Goal: Obtain resource: Download file/media

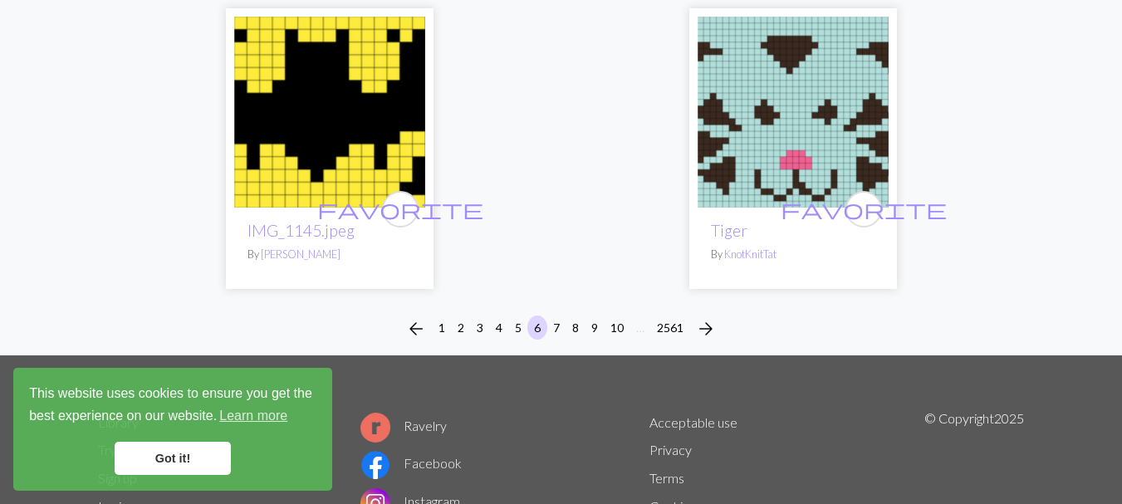
scroll to position [5756, 0]
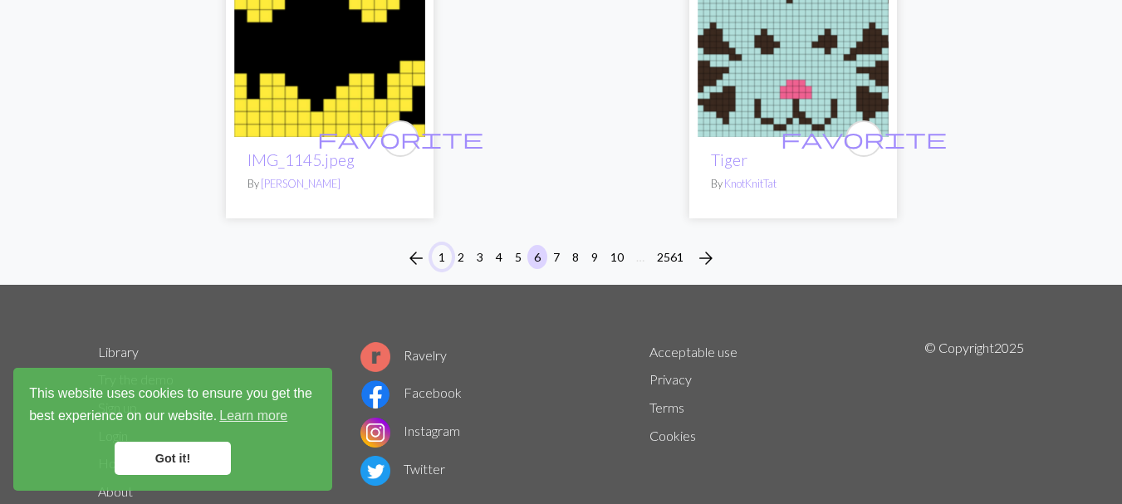
click at [437, 257] on button "1" at bounding box center [442, 257] width 20 height 24
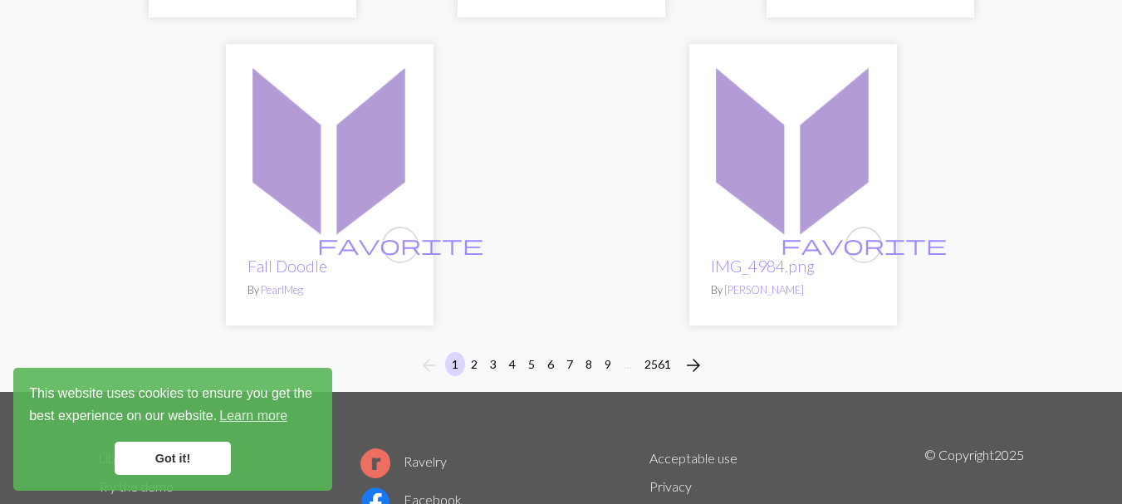
scroll to position [5848, 0]
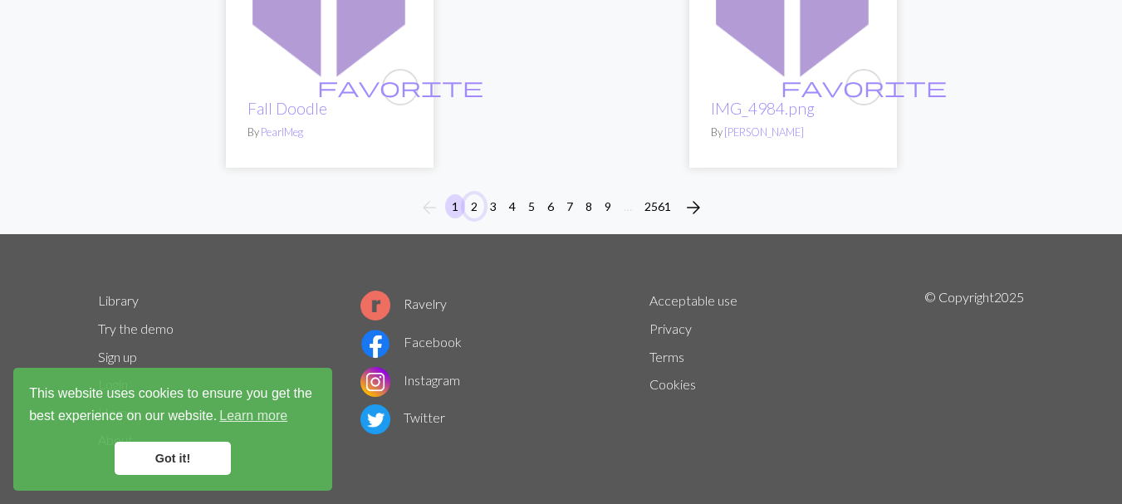
click at [472, 198] on button "2" at bounding box center [474, 206] width 20 height 24
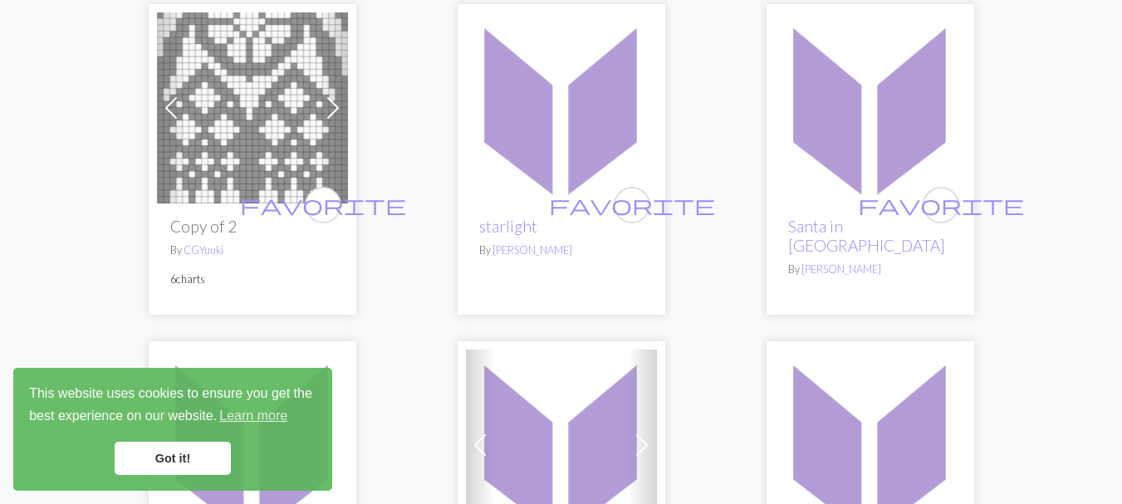
scroll to position [222, 0]
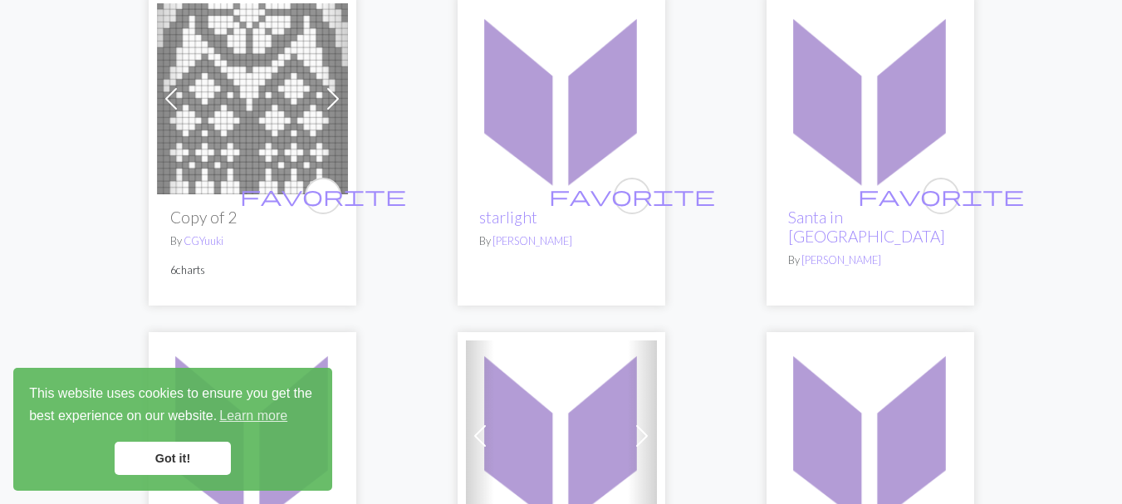
click at [240, 136] on img at bounding box center [252, 98] width 191 height 191
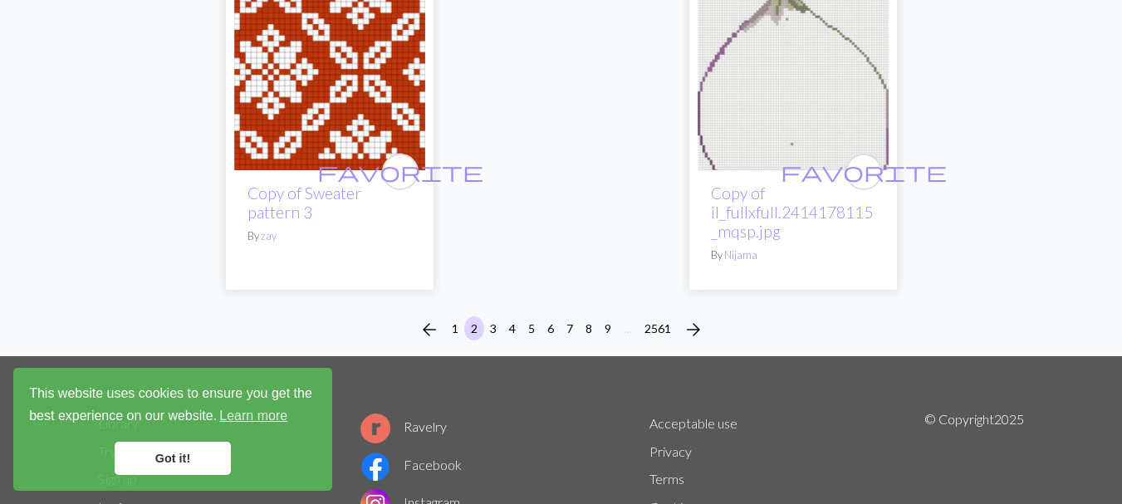
scroll to position [5756, 0]
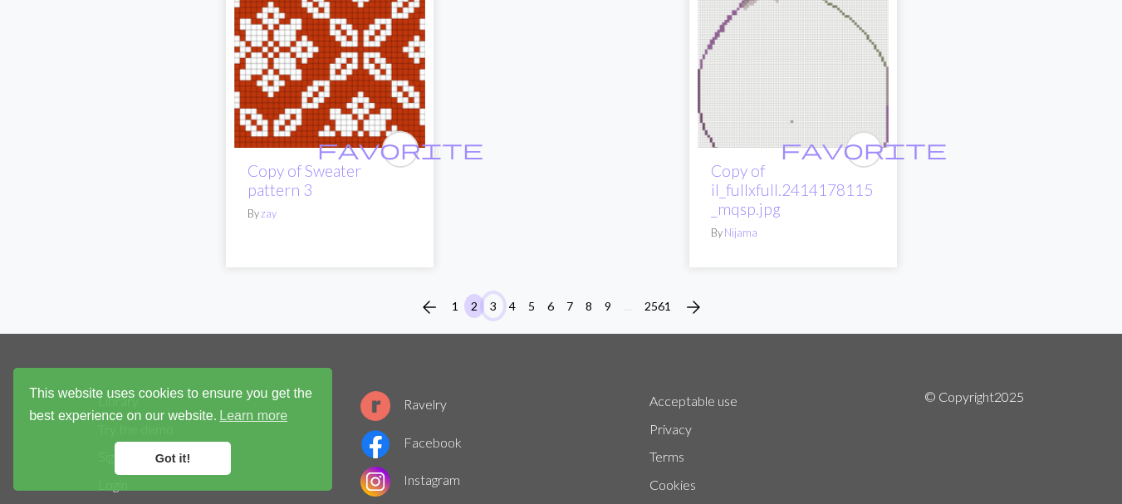
click at [492, 294] on button "3" at bounding box center [493, 306] width 20 height 24
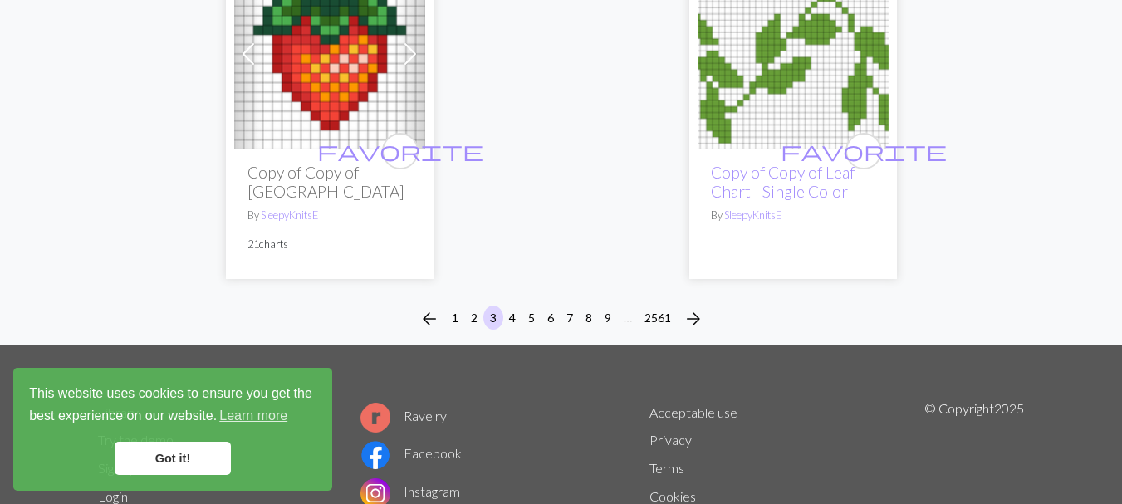
scroll to position [5646, 0]
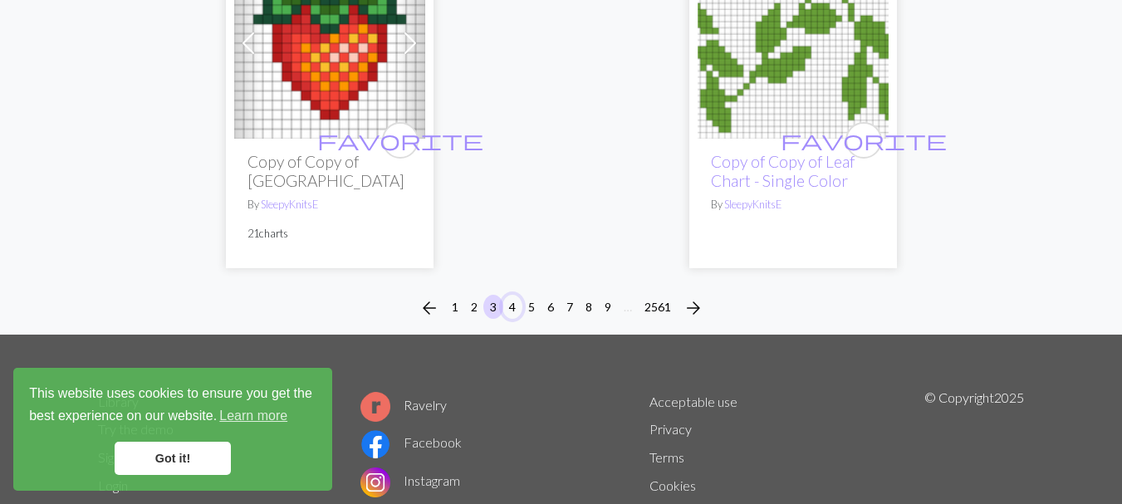
click at [508, 295] on button "4" at bounding box center [512, 307] width 20 height 24
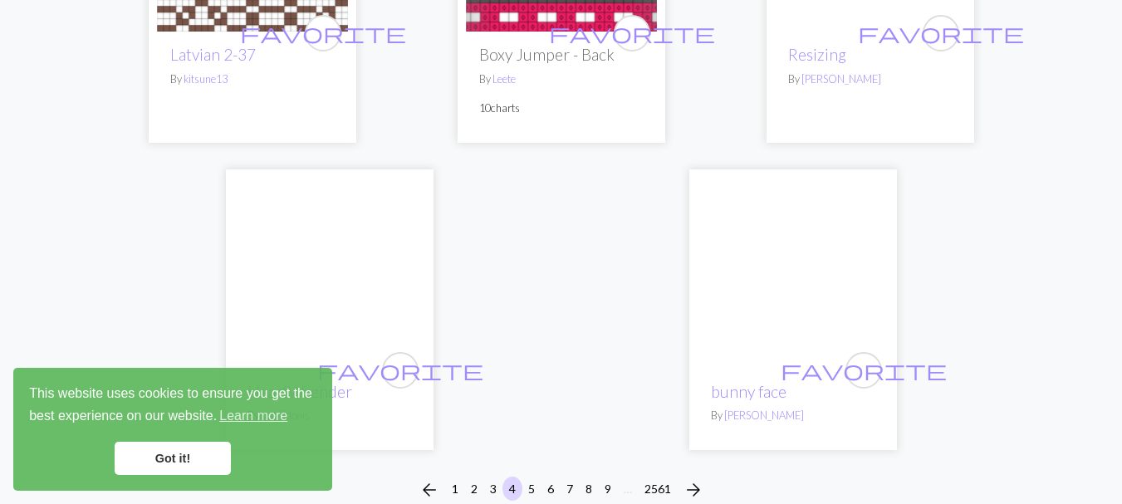
scroll to position [5536, 0]
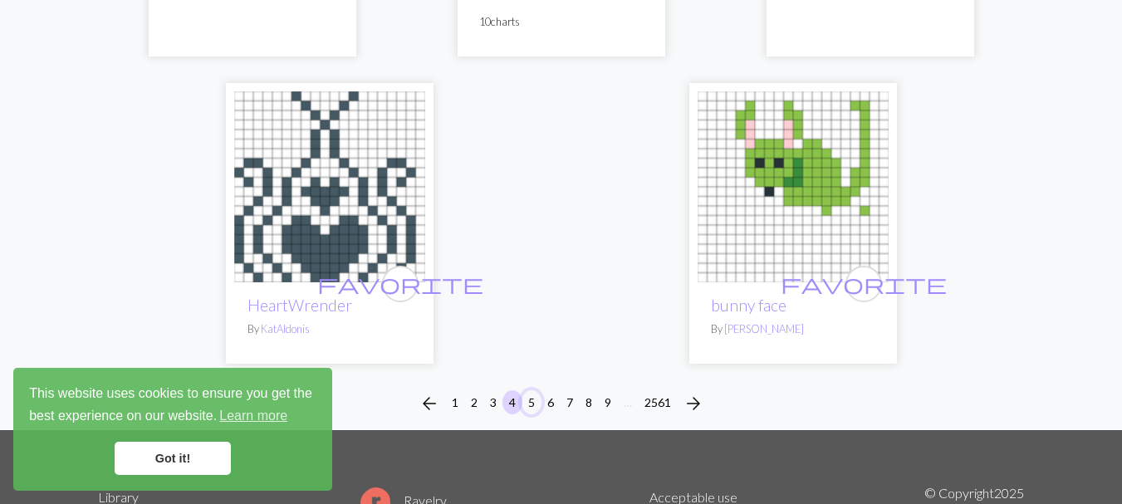
click at [530, 390] on button "5" at bounding box center [531, 402] width 20 height 24
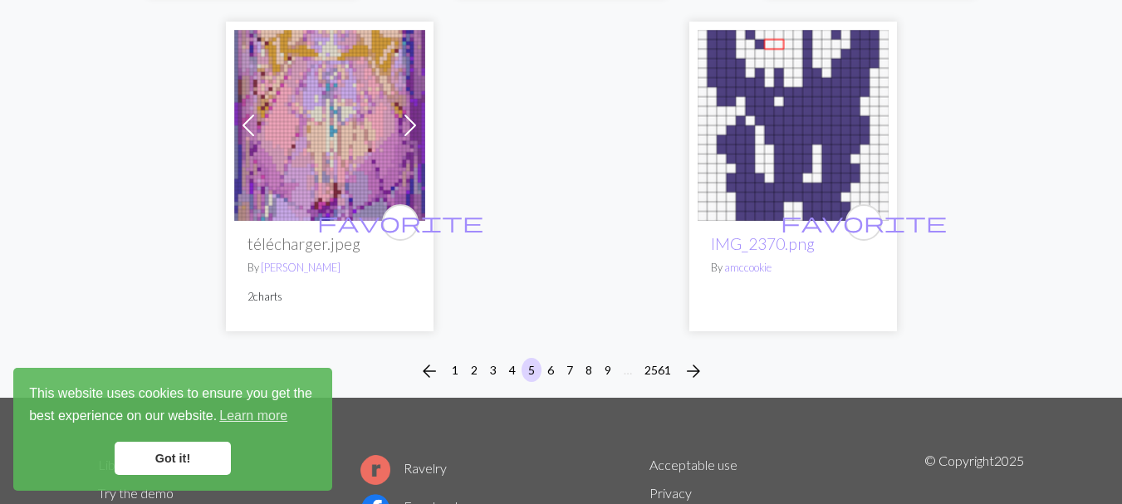
scroll to position [5646, 0]
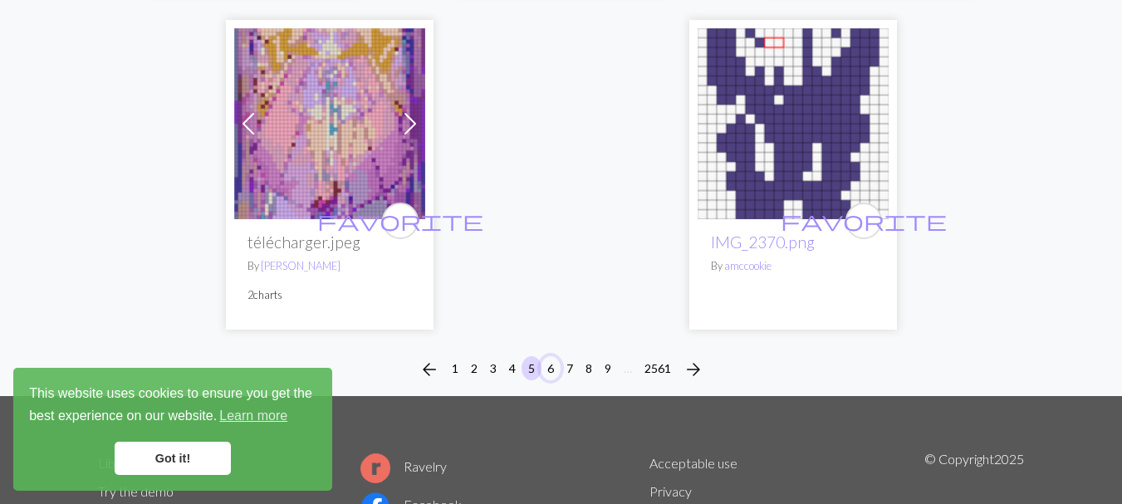
click at [552, 356] on button "6" at bounding box center [551, 368] width 20 height 24
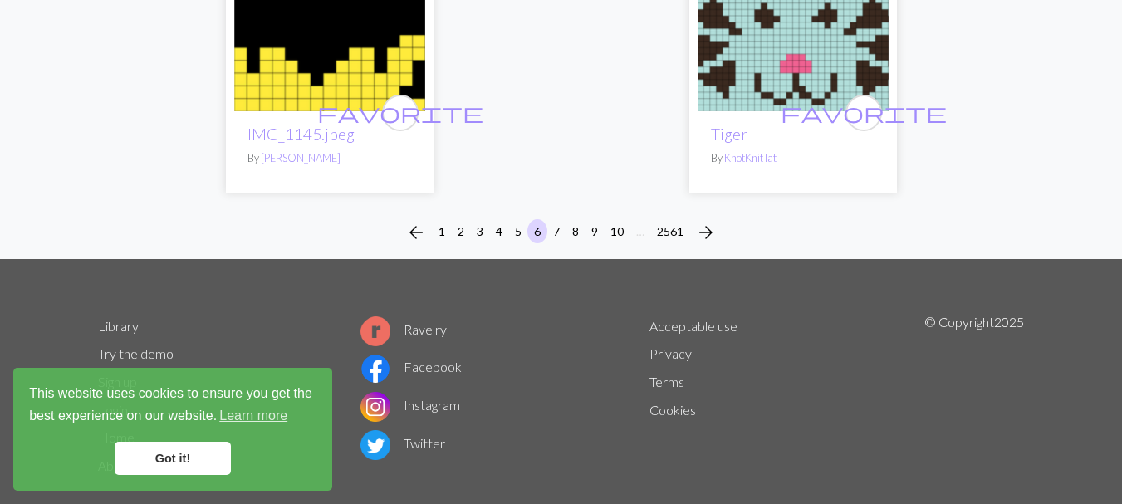
scroll to position [5811, 0]
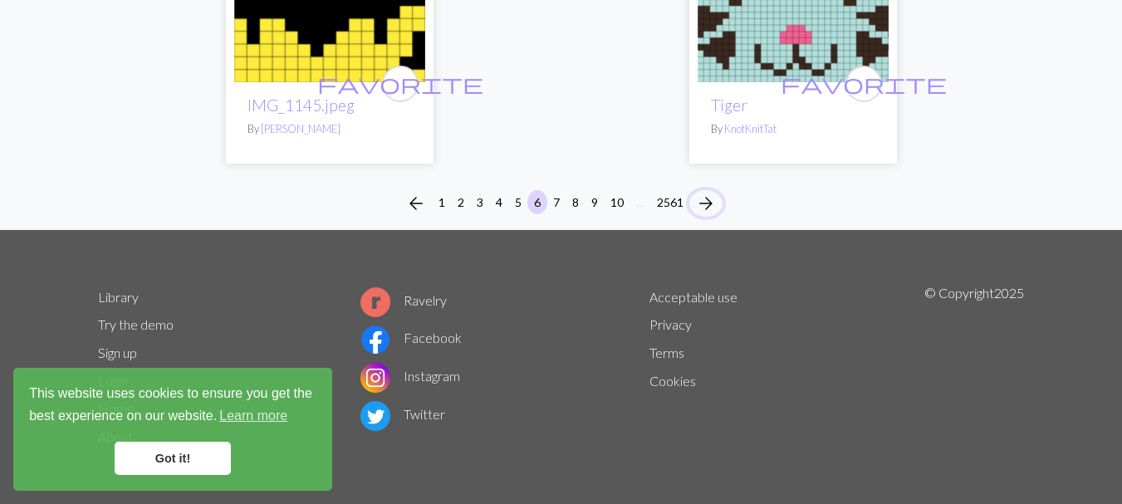
click at [709, 202] on span "arrow_forward" at bounding box center [706, 203] width 20 height 23
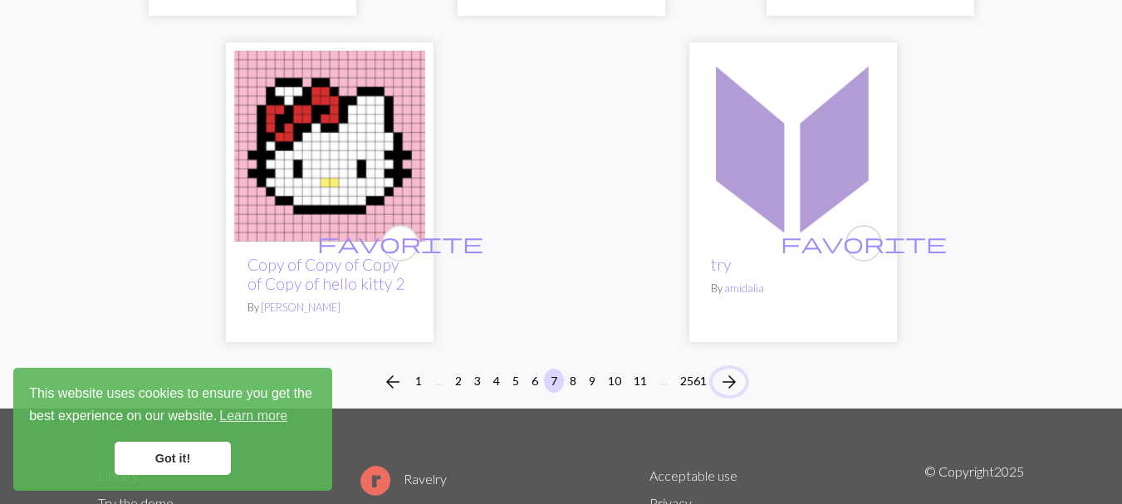
scroll to position [5646, 0]
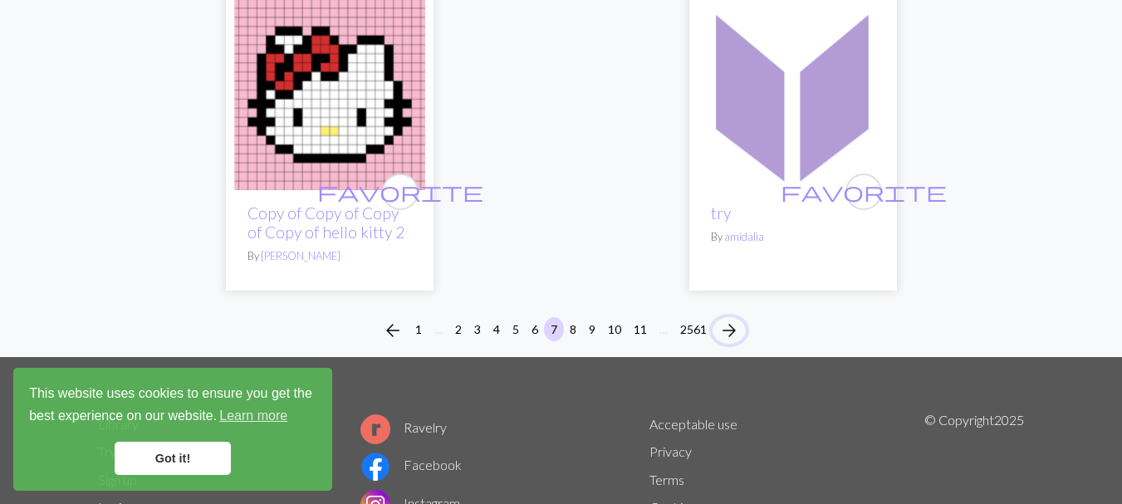
click at [731, 319] on span "arrow_forward" at bounding box center [729, 330] width 20 height 23
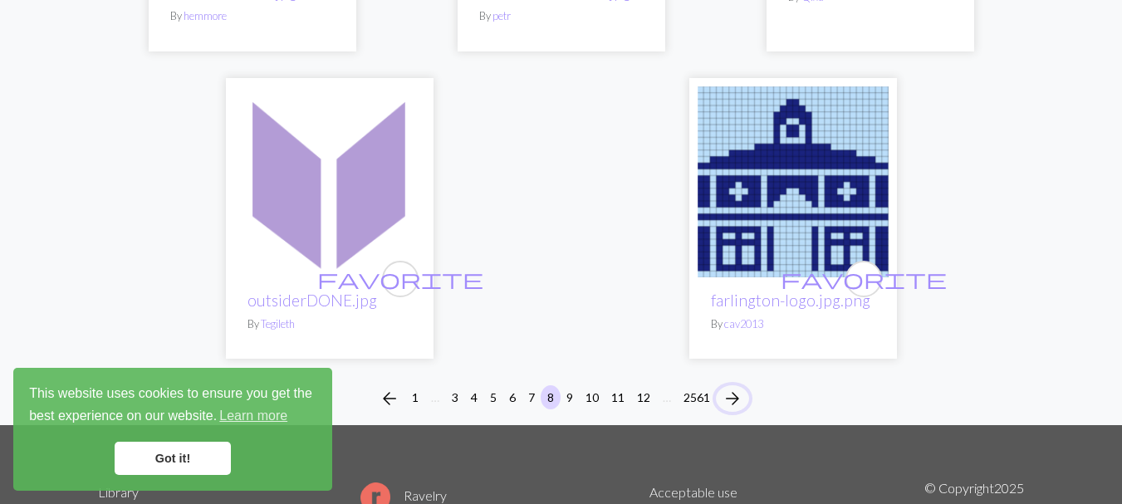
scroll to position [5536, 0]
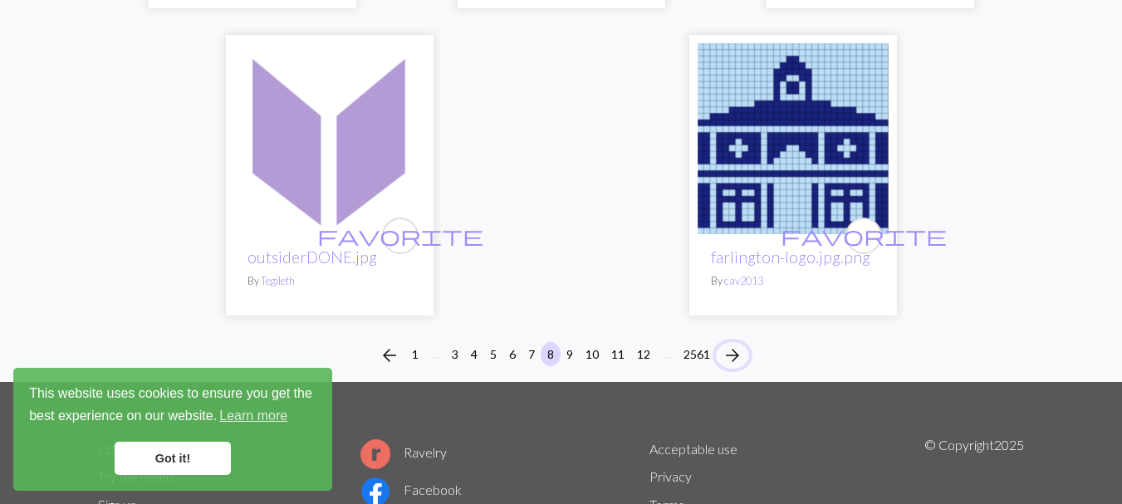
click at [733, 351] on span "arrow_forward" at bounding box center [732, 355] width 20 height 23
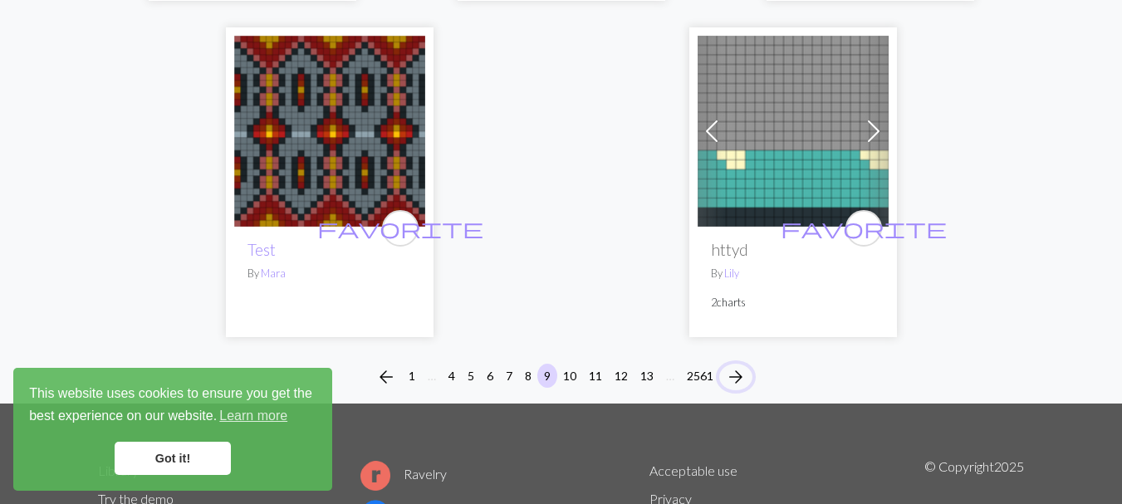
scroll to position [5646, 0]
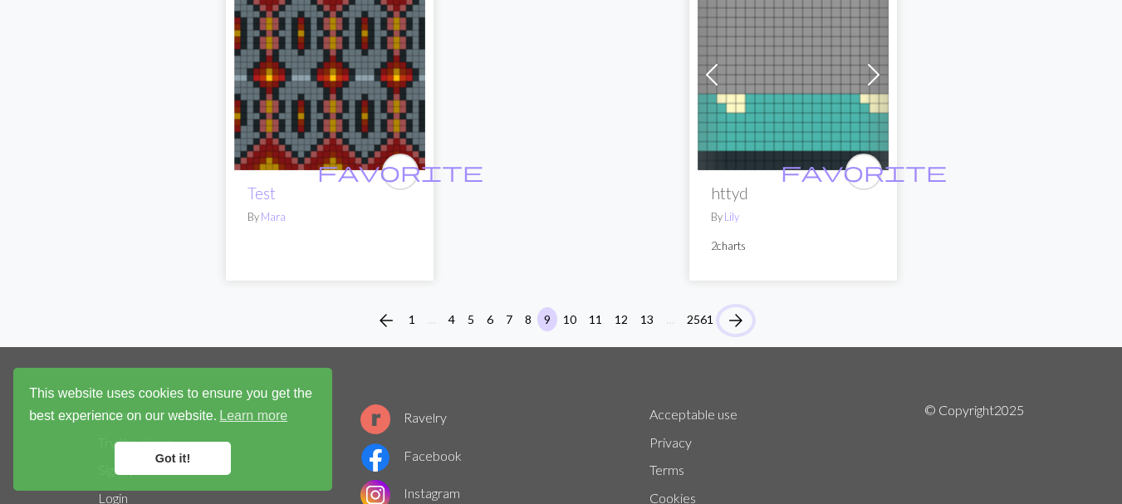
click at [733, 309] on span "arrow_forward" at bounding box center [736, 320] width 20 height 23
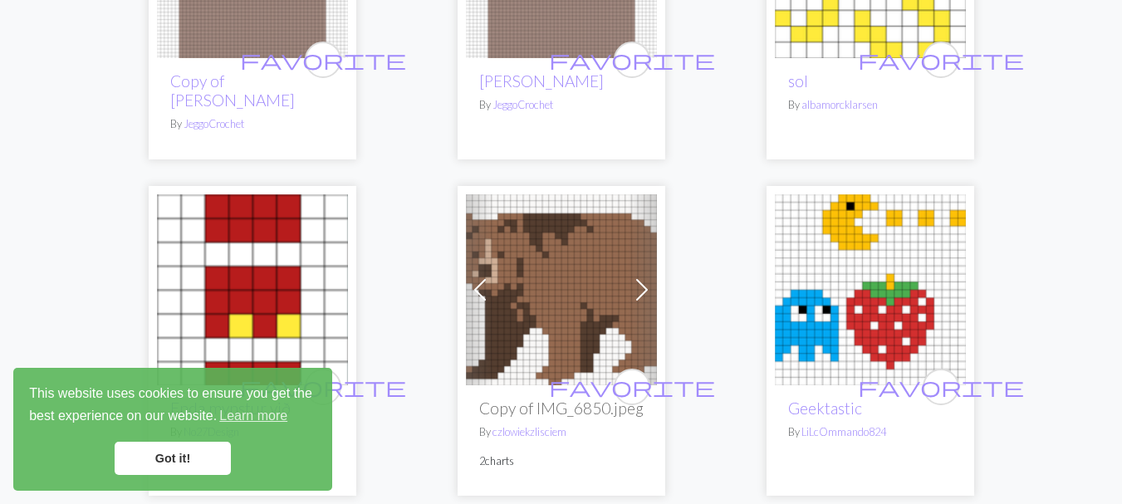
scroll to position [3321, 0]
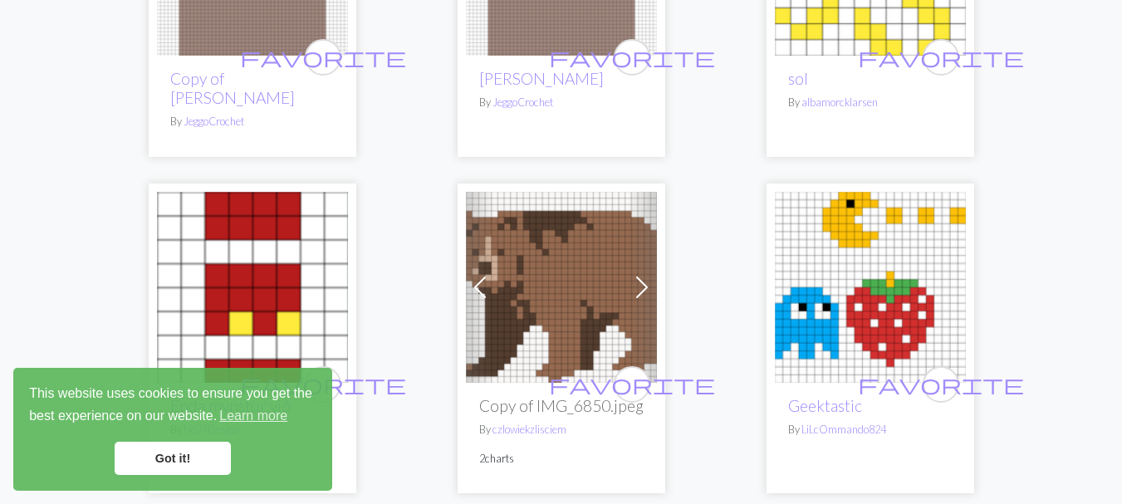
click at [555, 255] on img at bounding box center [561, 287] width 191 height 191
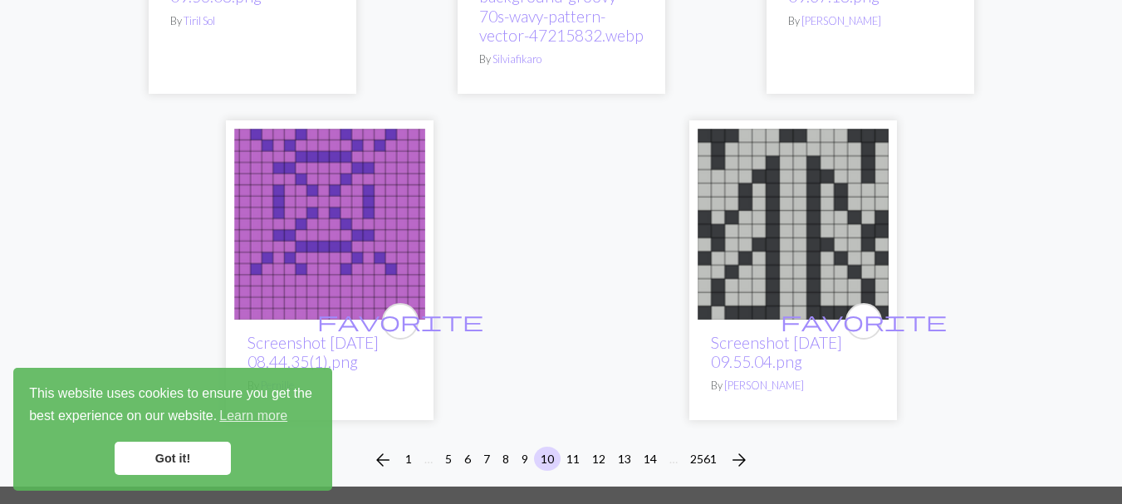
scroll to position [5536, 0]
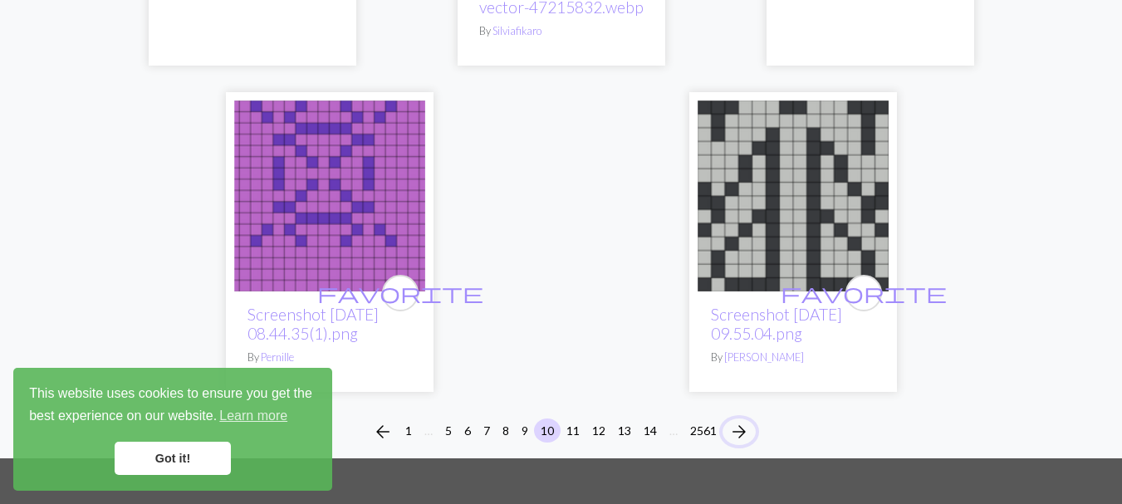
click at [740, 425] on span "arrow_forward" at bounding box center [739, 431] width 20 height 23
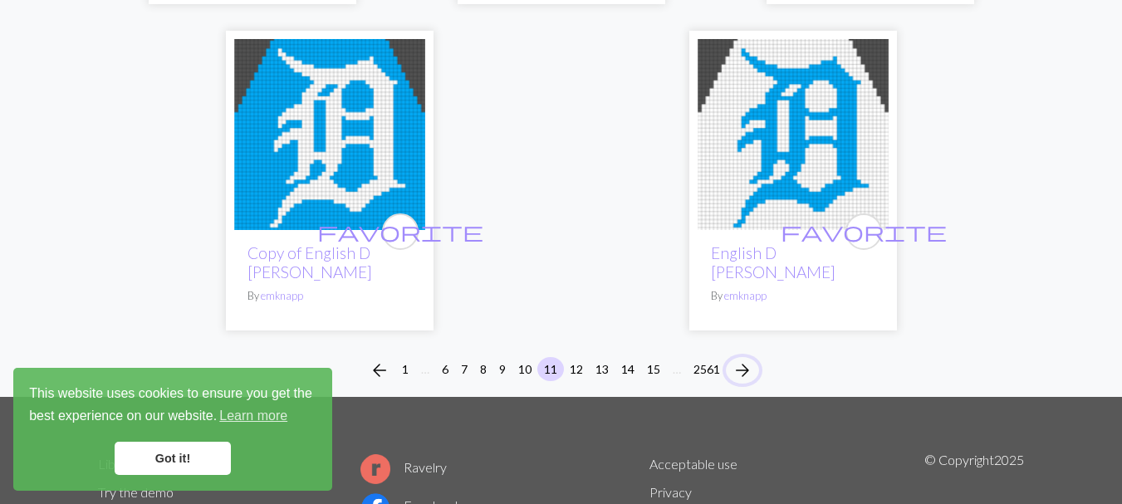
scroll to position [5536, 0]
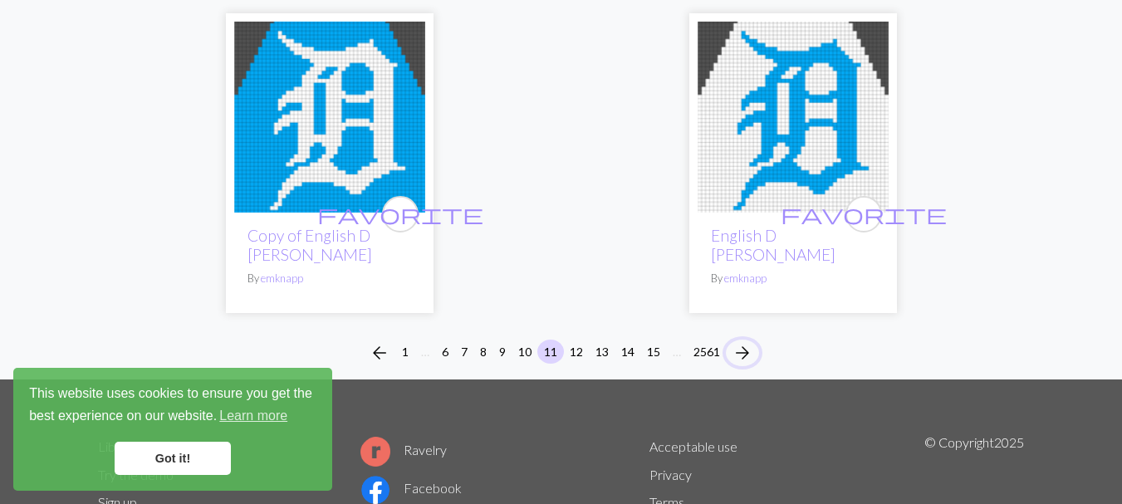
click at [742, 341] on span "arrow_forward" at bounding box center [742, 352] width 20 height 23
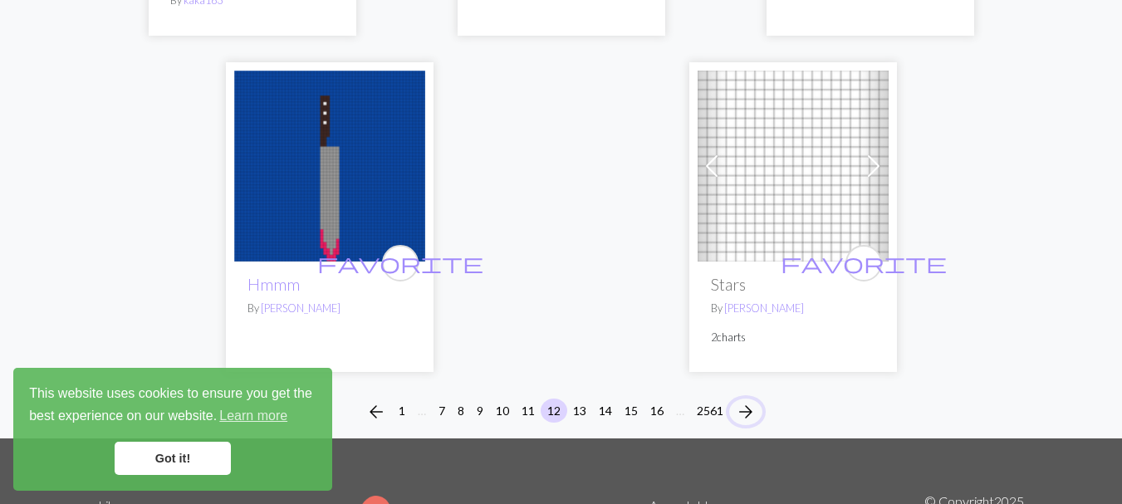
scroll to position [5646, 0]
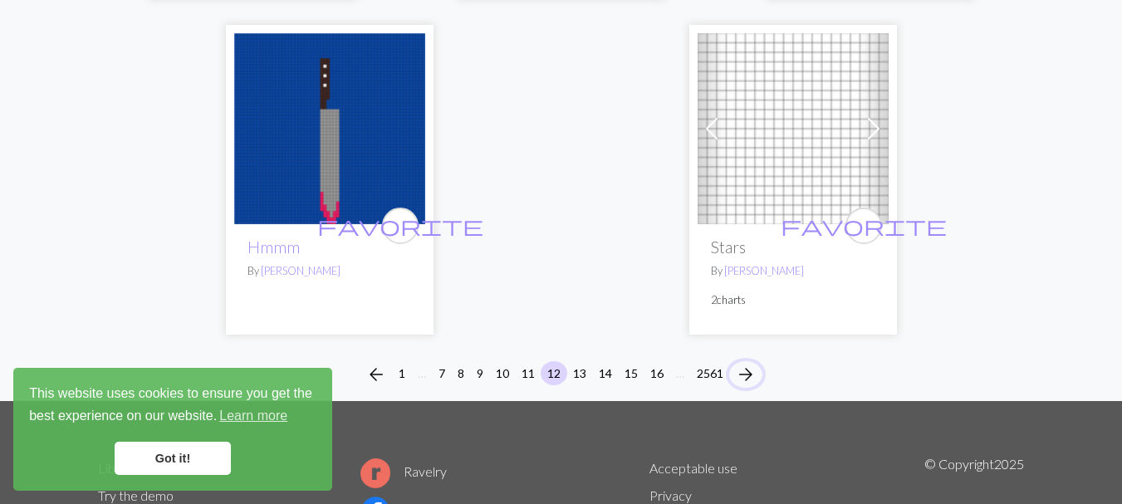
click at [751, 363] on span "arrow_forward" at bounding box center [746, 374] width 20 height 23
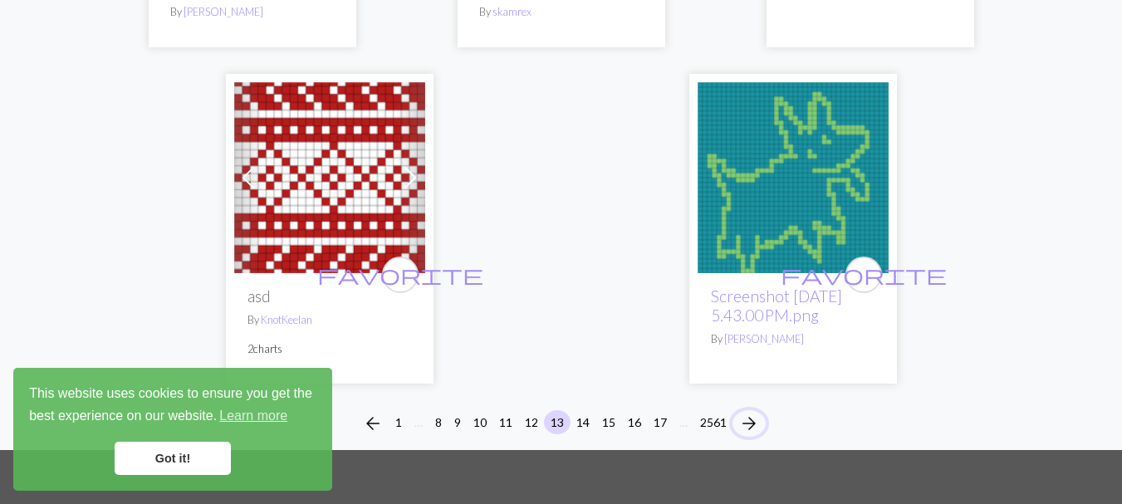
scroll to position [5536, 0]
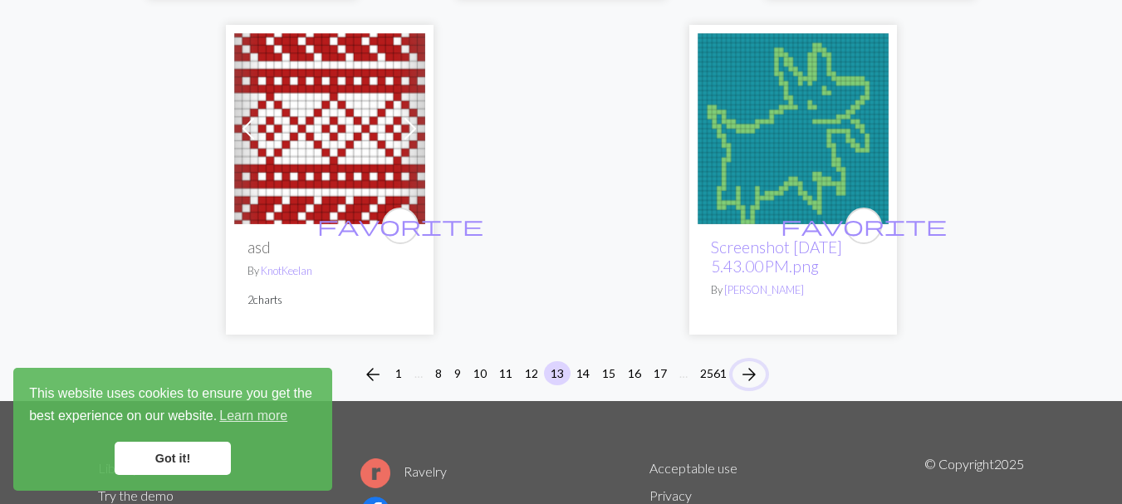
click at [750, 374] on span "arrow_forward" at bounding box center [749, 374] width 20 height 23
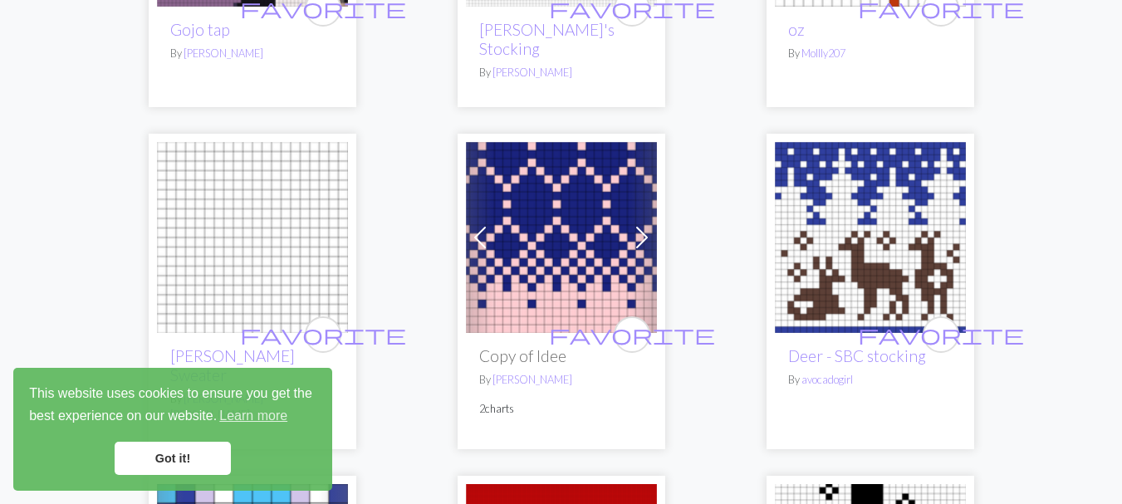
scroll to position [3653, 0]
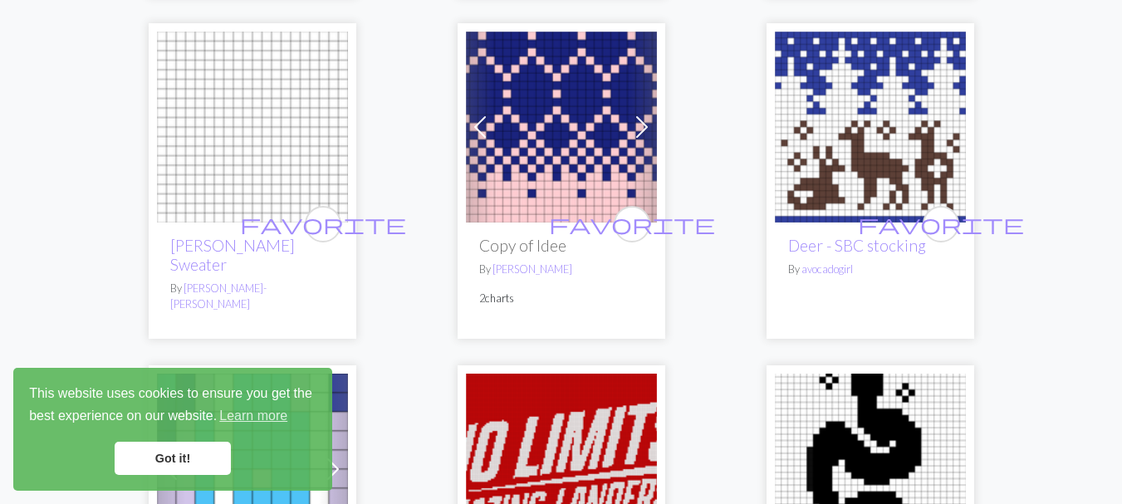
drag, startPoint x: 871, startPoint y: 121, endPoint x: 908, endPoint y: 93, distance: 46.8
click at [908, 92] on img at bounding box center [870, 127] width 191 height 191
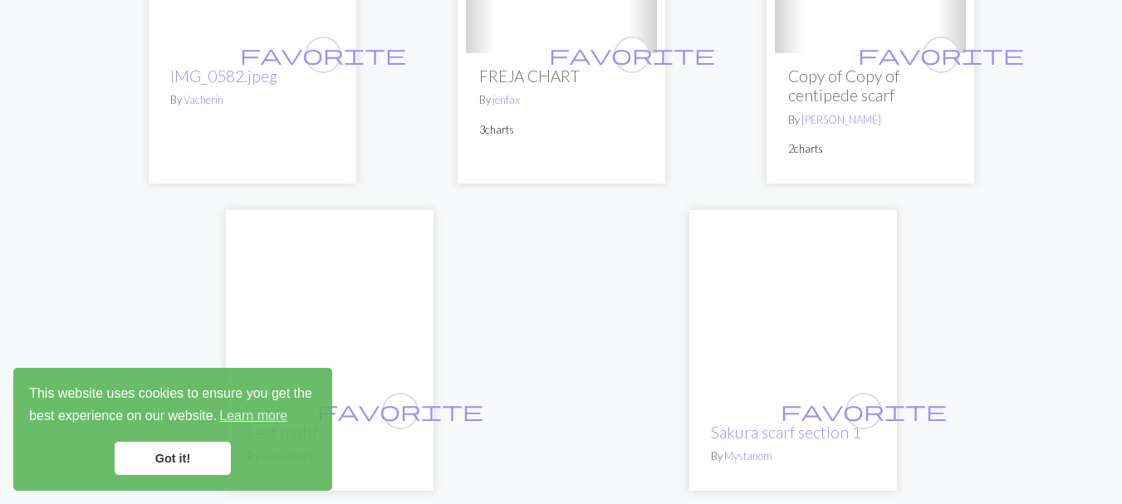
scroll to position [5536, 0]
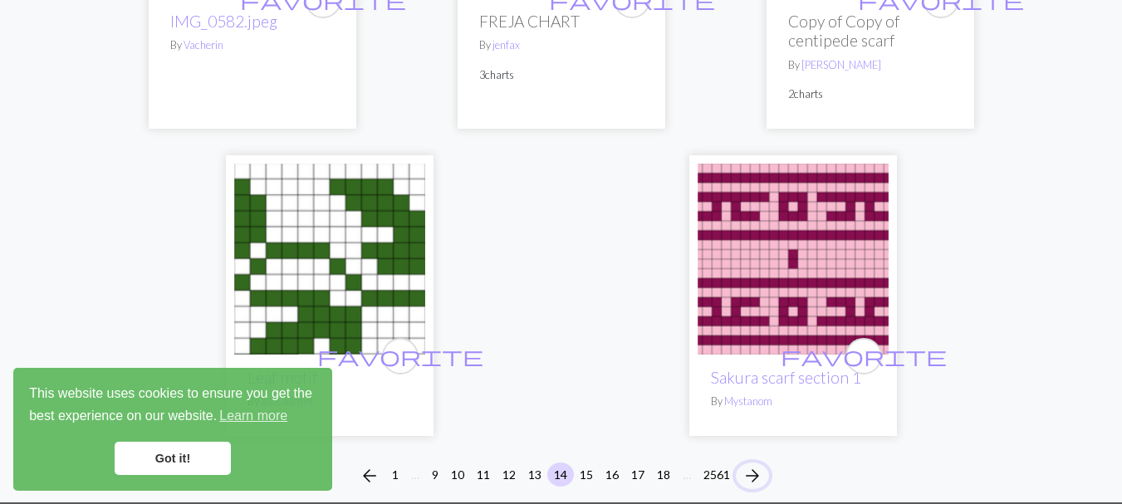
click at [751, 464] on span "arrow_forward" at bounding box center [752, 475] width 20 height 23
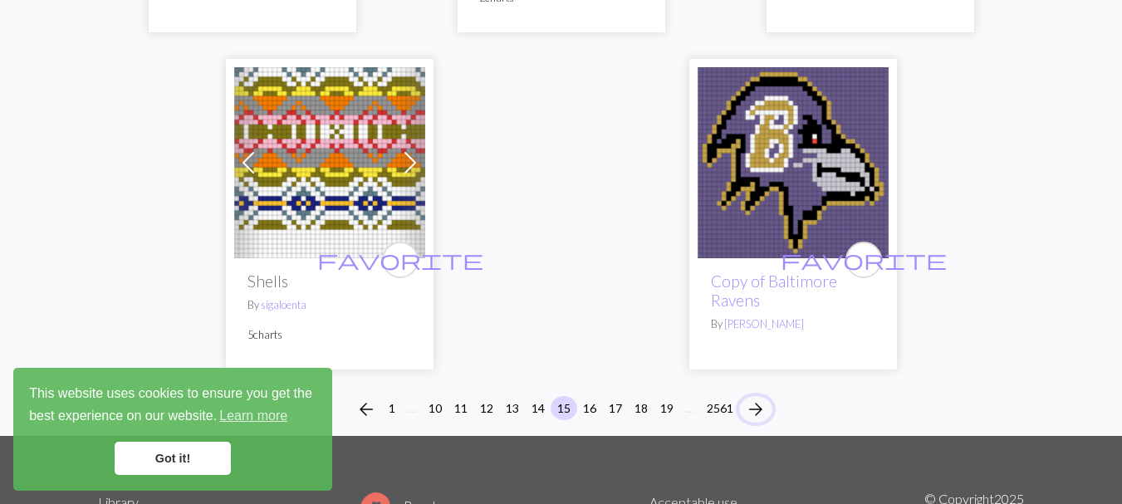
scroll to position [5536, 0]
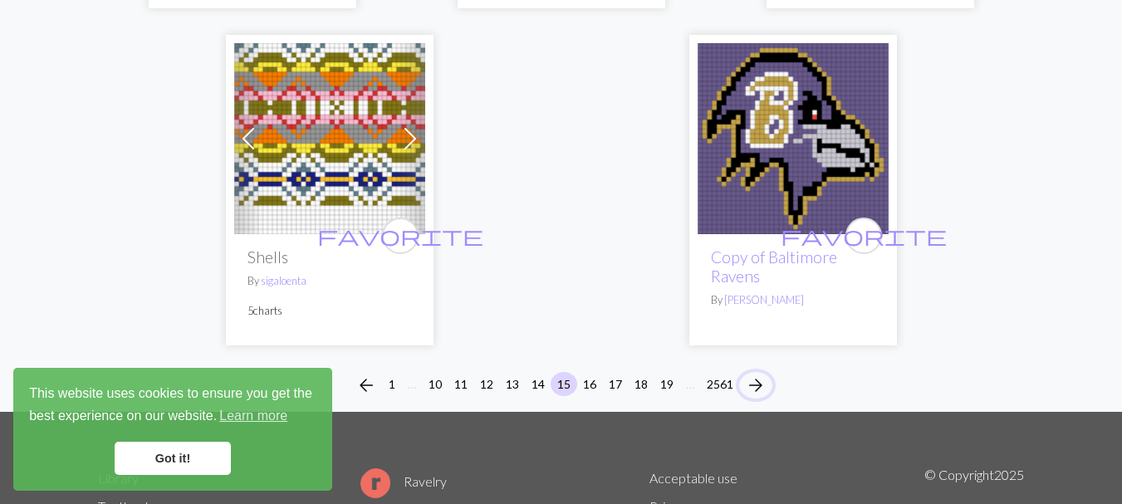
click at [756, 374] on span "arrow_forward" at bounding box center [756, 385] width 20 height 23
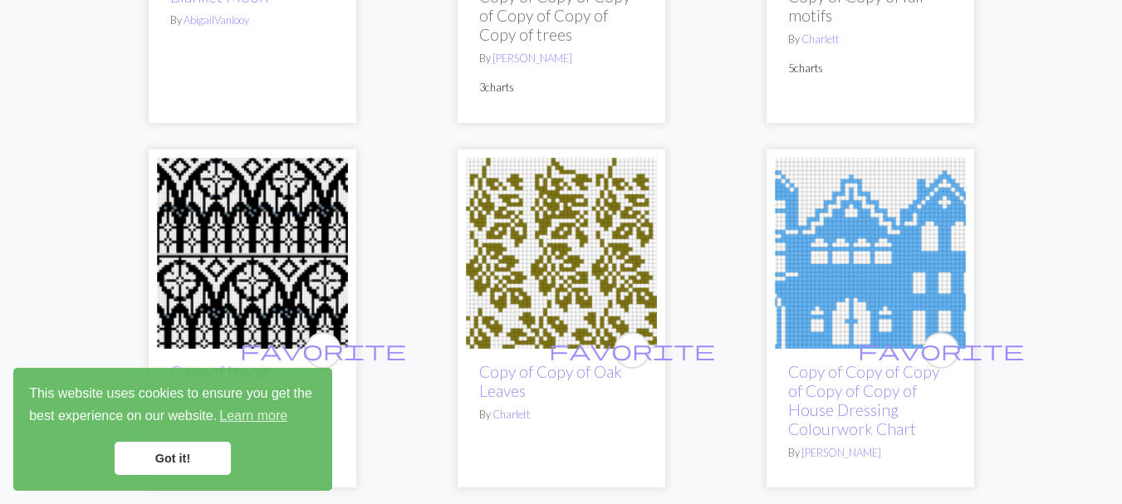
scroll to position [222, 0]
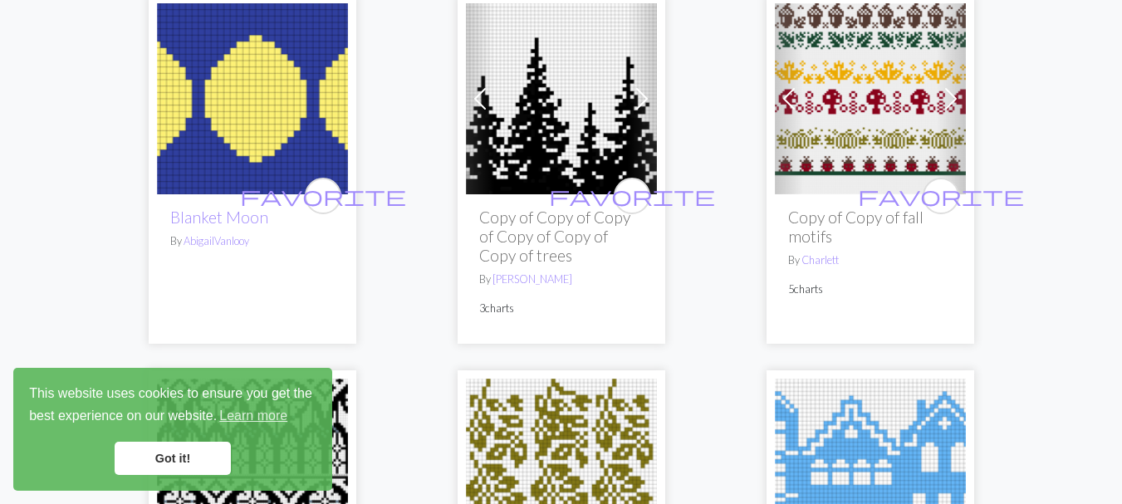
click at [575, 129] on img at bounding box center [561, 98] width 191 height 191
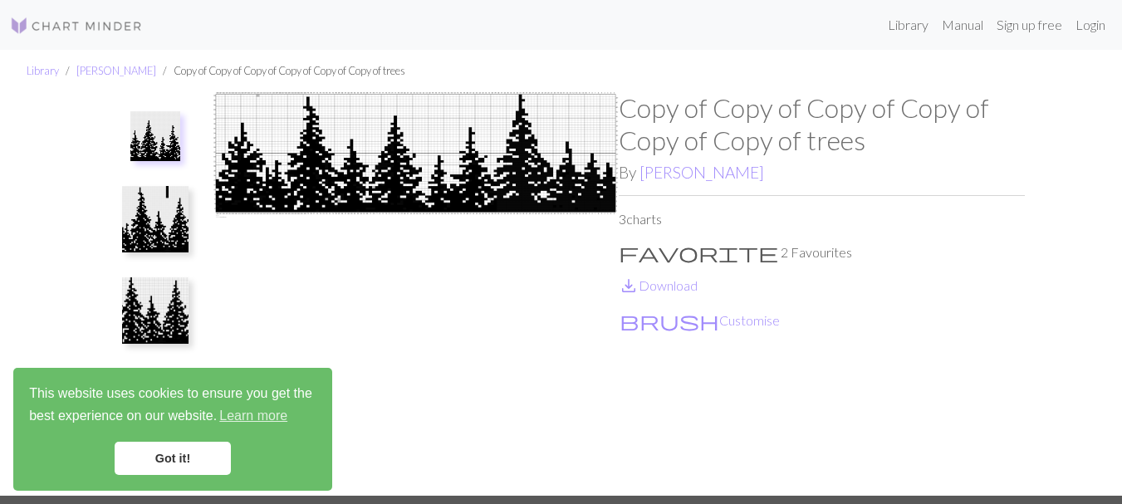
click at [445, 164] on img at bounding box center [416, 294] width 406 height 404
click at [663, 286] on link "save_alt Download" at bounding box center [658, 285] width 79 height 16
click at [652, 320] on button "brush Customise" at bounding box center [700, 321] width 162 height 22
click at [153, 126] on img at bounding box center [155, 136] width 50 height 50
click at [159, 138] on img at bounding box center [155, 136] width 50 height 50
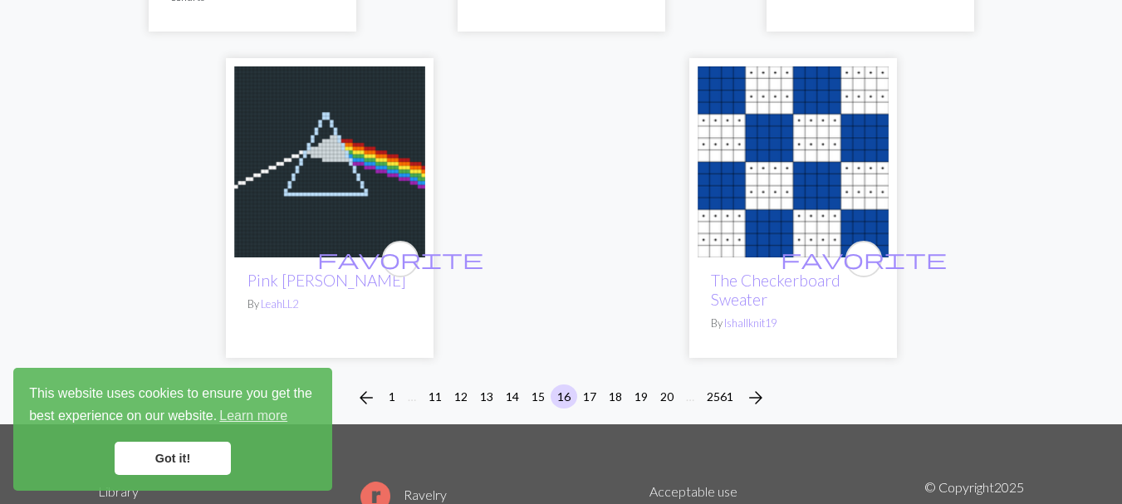
scroll to position [5646, 0]
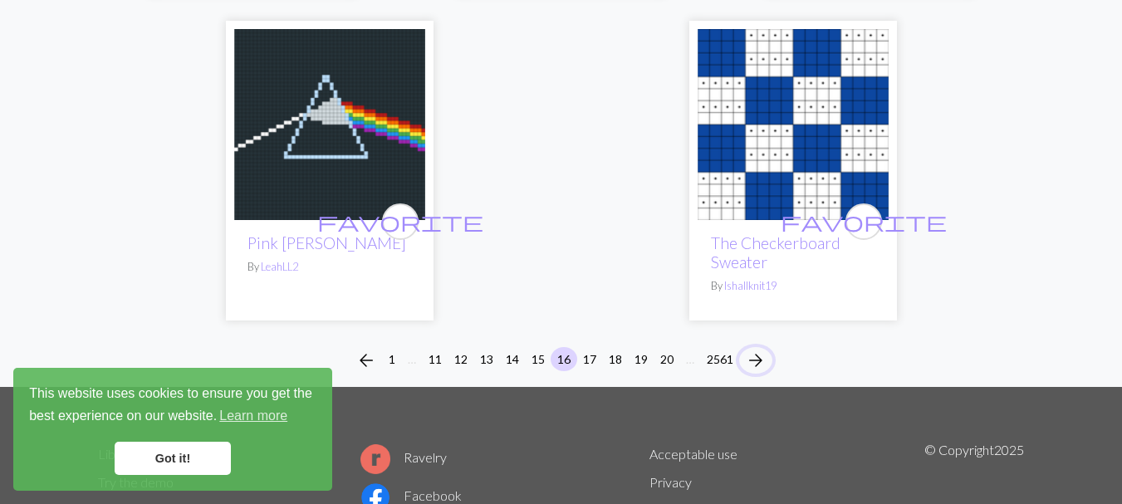
click at [758, 349] on span "arrow_forward" at bounding box center [756, 360] width 20 height 23
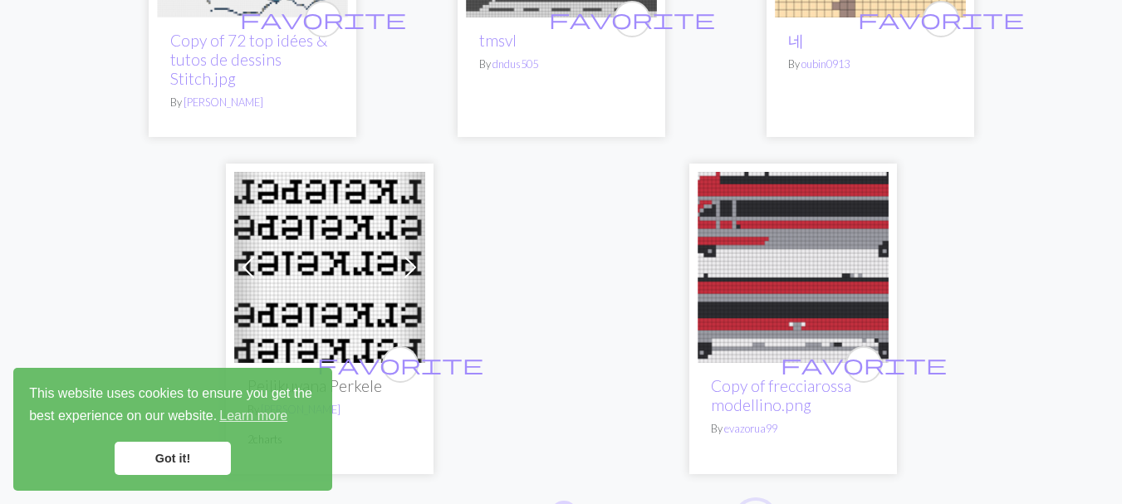
scroll to position [5536, 0]
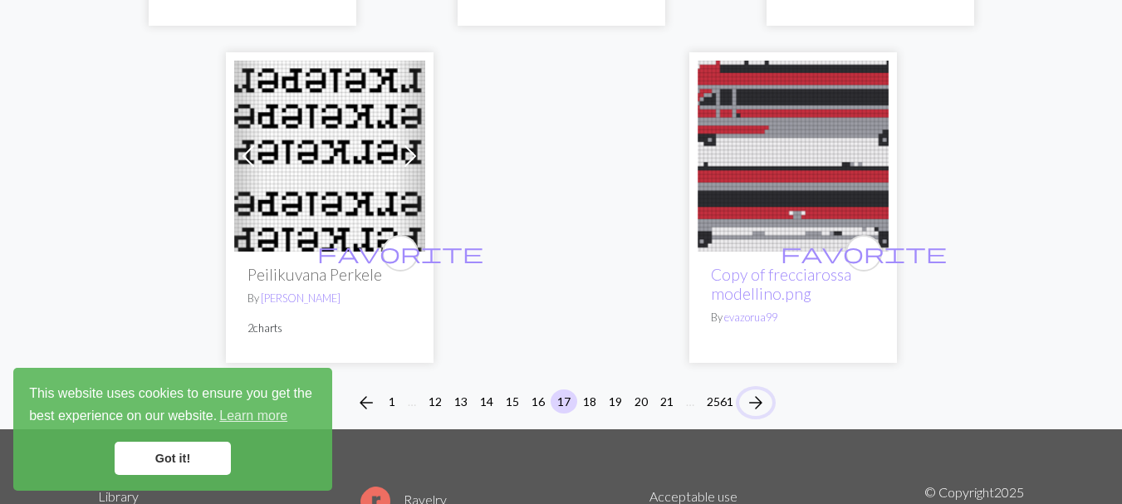
click at [753, 391] on span "arrow_forward" at bounding box center [756, 402] width 20 height 23
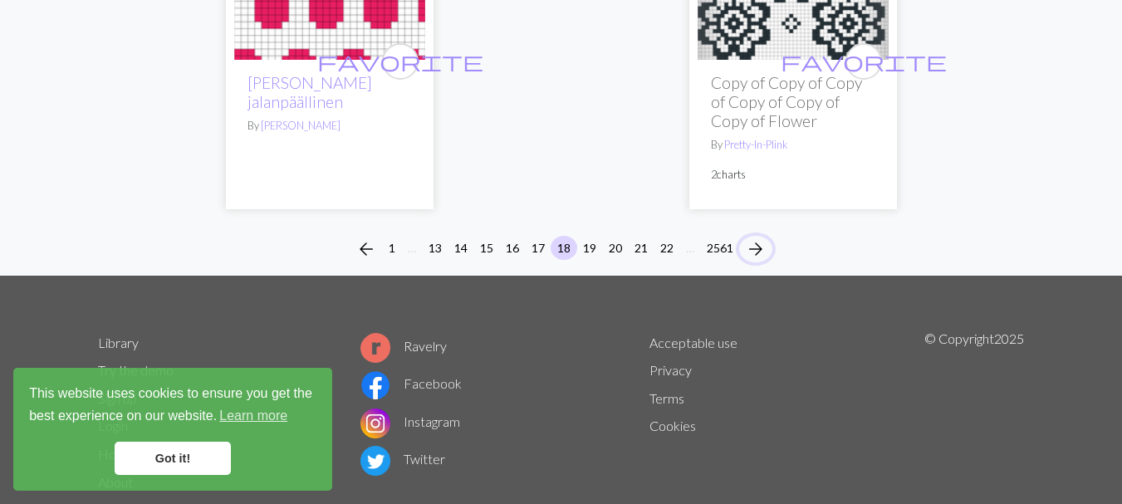
scroll to position [5928, 0]
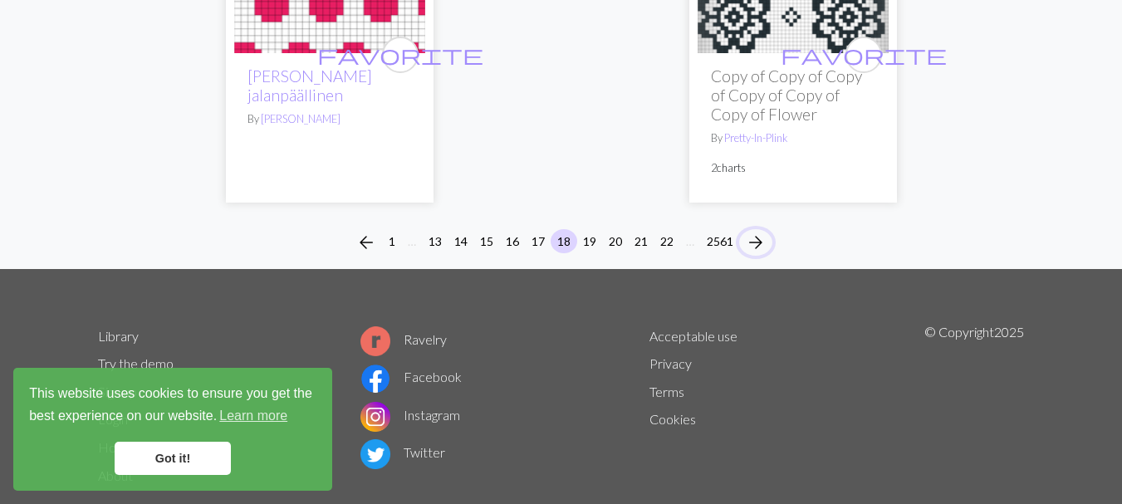
click at [753, 231] on span "arrow_forward" at bounding box center [756, 242] width 20 height 23
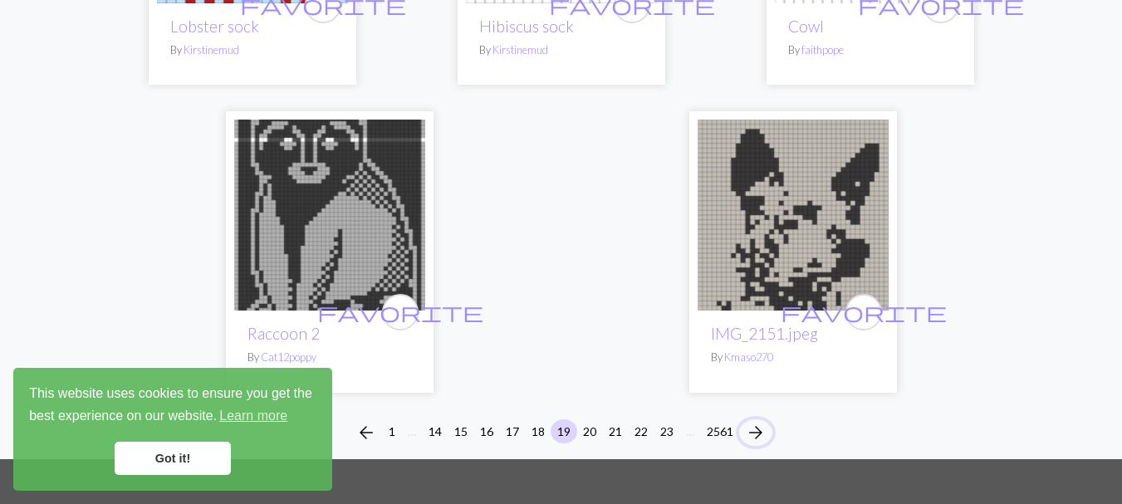
scroll to position [5407, 0]
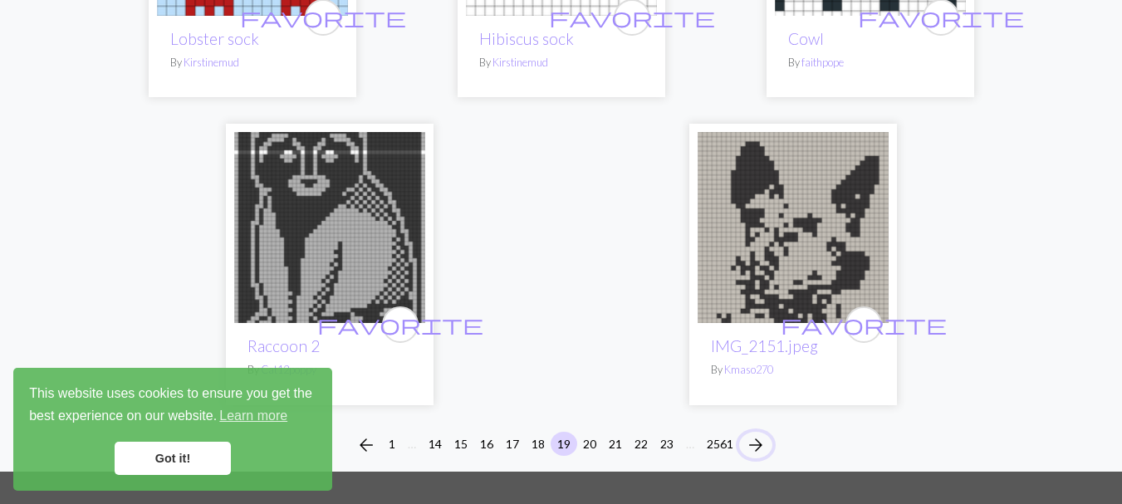
click at [754, 433] on span "arrow_forward" at bounding box center [756, 444] width 20 height 23
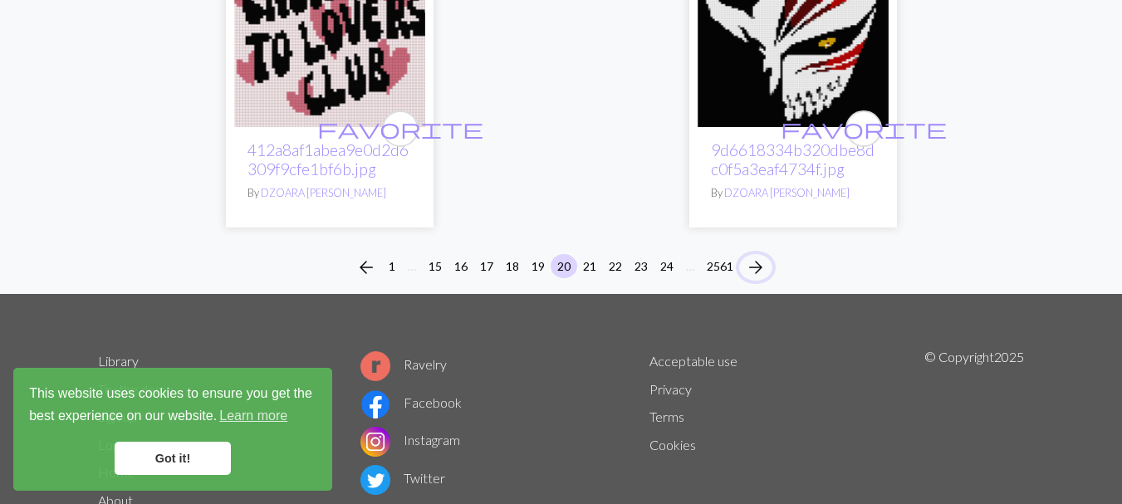
scroll to position [5757, 0]
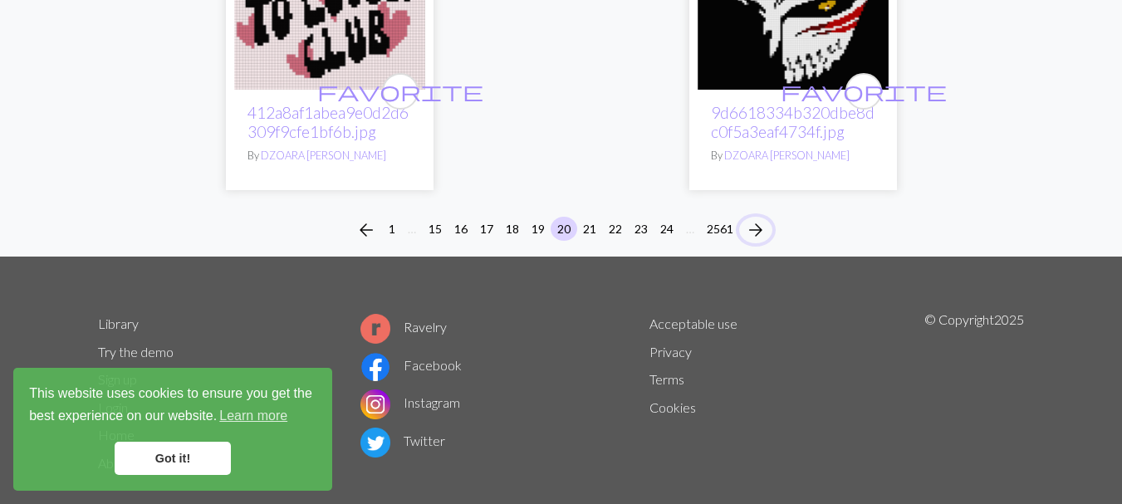
click at [756, 242] on span "arrow_forward" at bounding box center [756, 229] width 20 height 23
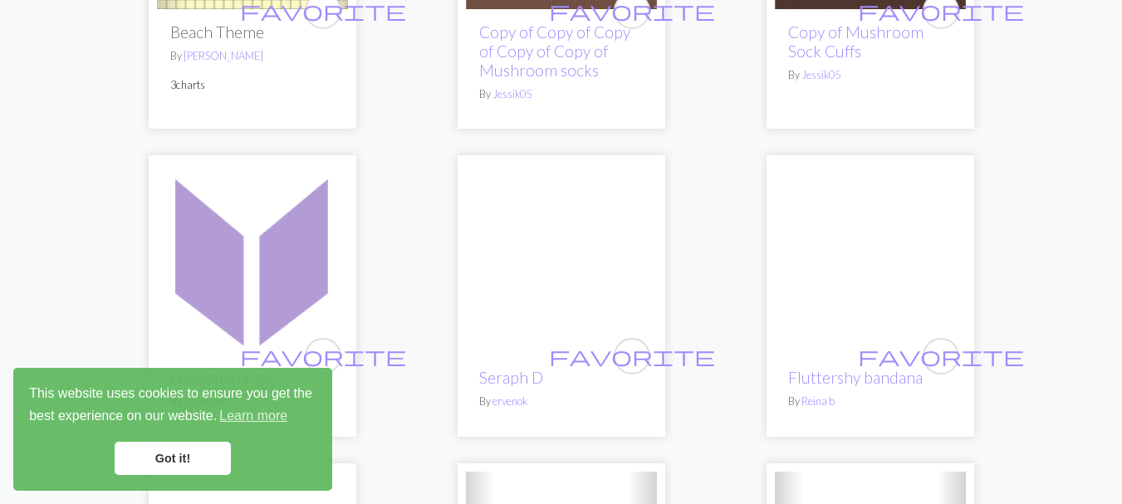
scroll to position [2214, 0]
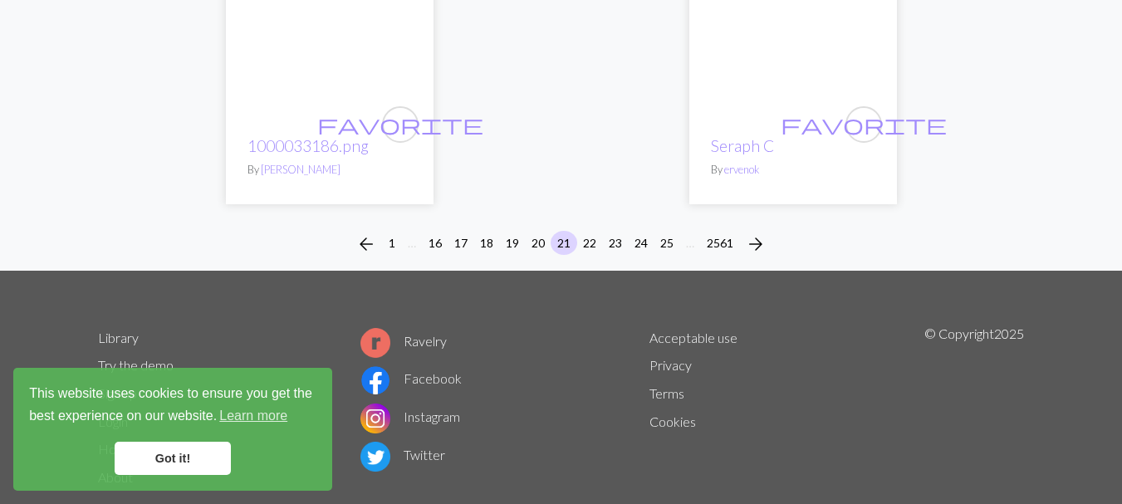
scroll to position [5877, 0]
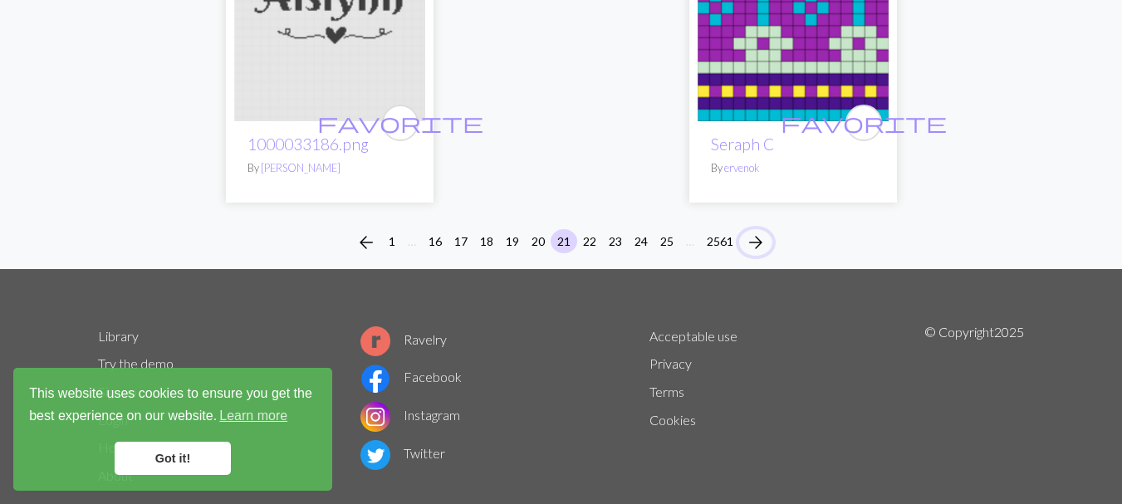
click at [757, 231] on span "arrow_forward" at bounding box center [756, 242] width 20 height 23
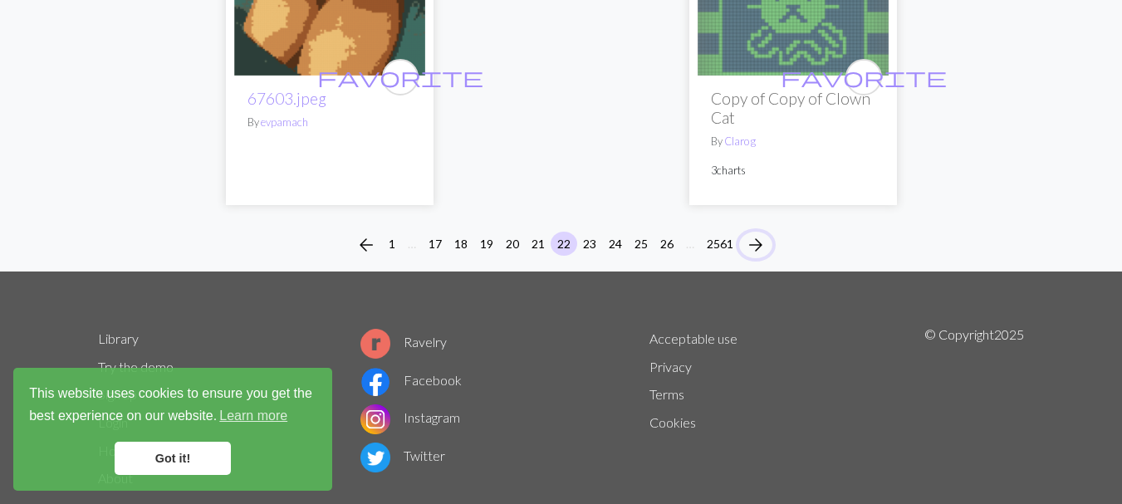
scroll to position [5698, 0]
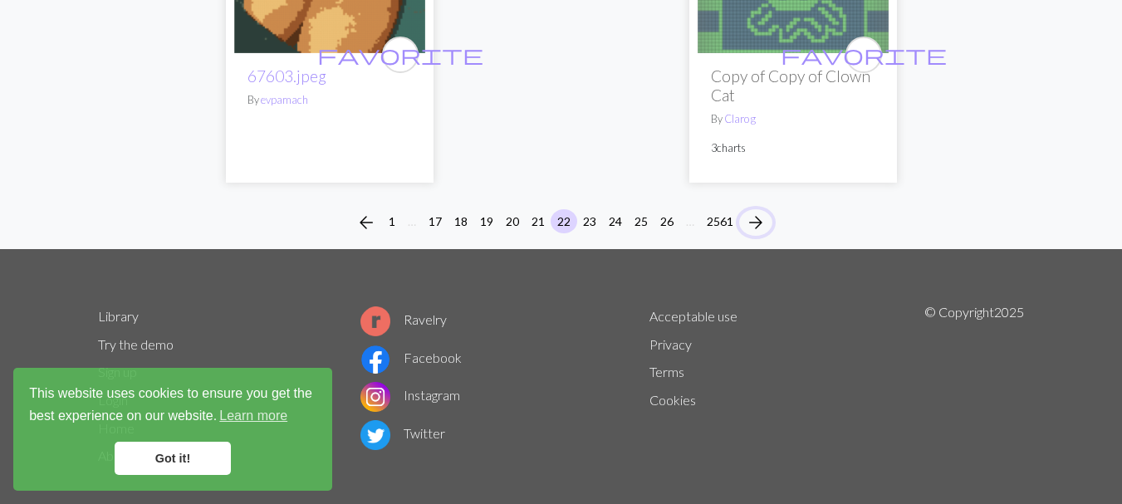
click at [756, 211] on span "arrow_forward" at bounding box center [756, 222] width 20 height 23
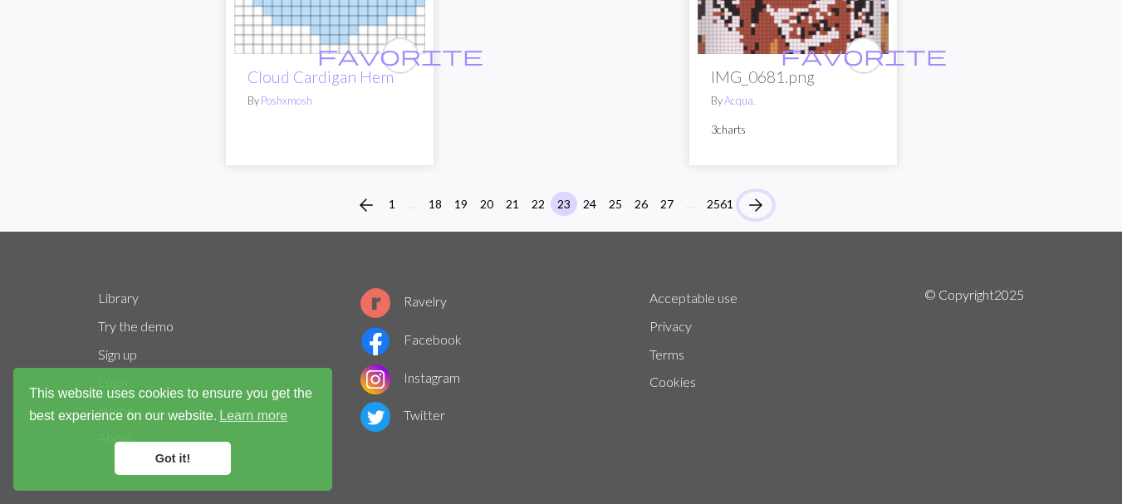
scroll to position [5648, 0]
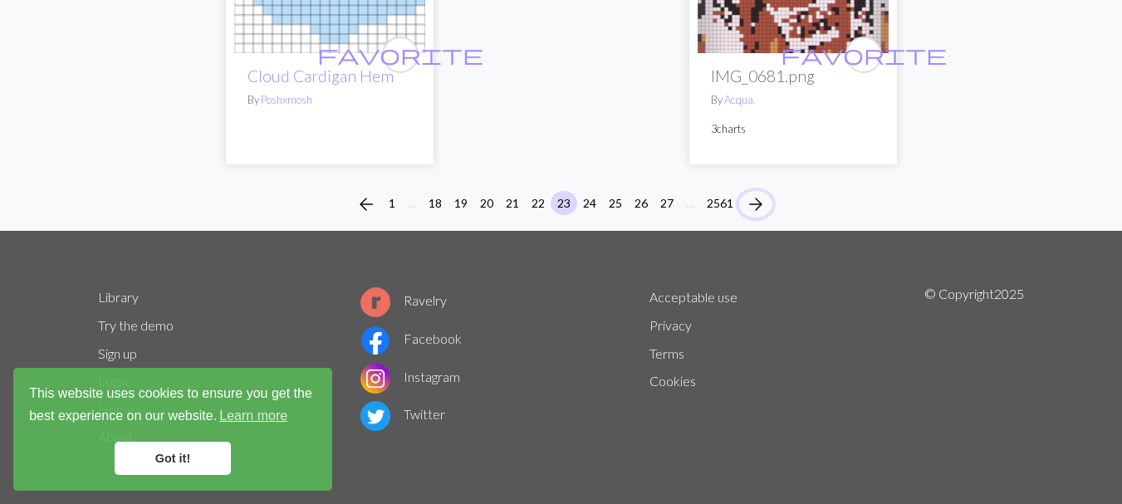
click at [746, 203] on span "arrow_forward" at bounding box center [756, 204] width 20 height 23
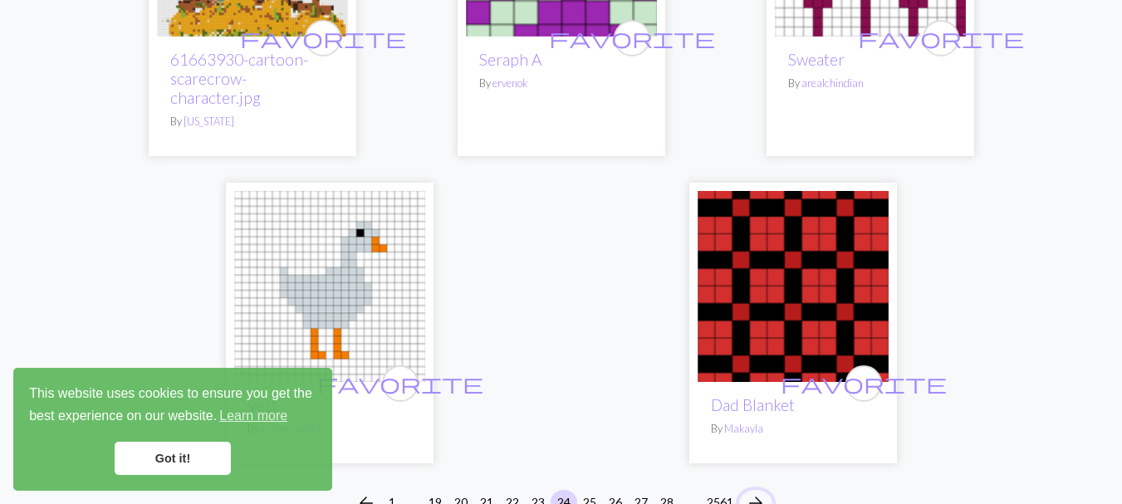
scroll to position [5536, 0]
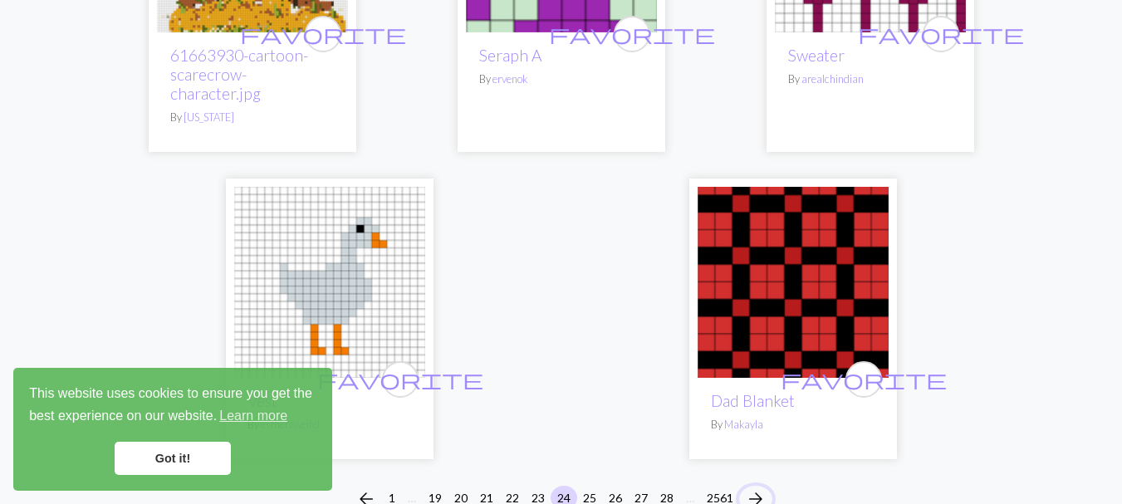
click at [754, 487] on span "arrow_forward" at bounding box center [756, 498] width 20 height 23
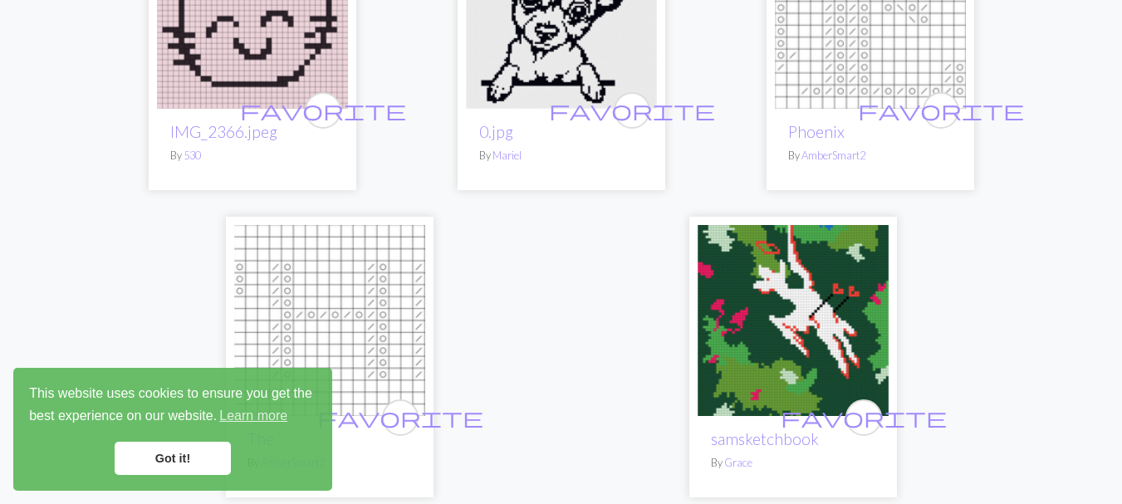
scroll to position [5646, 0]
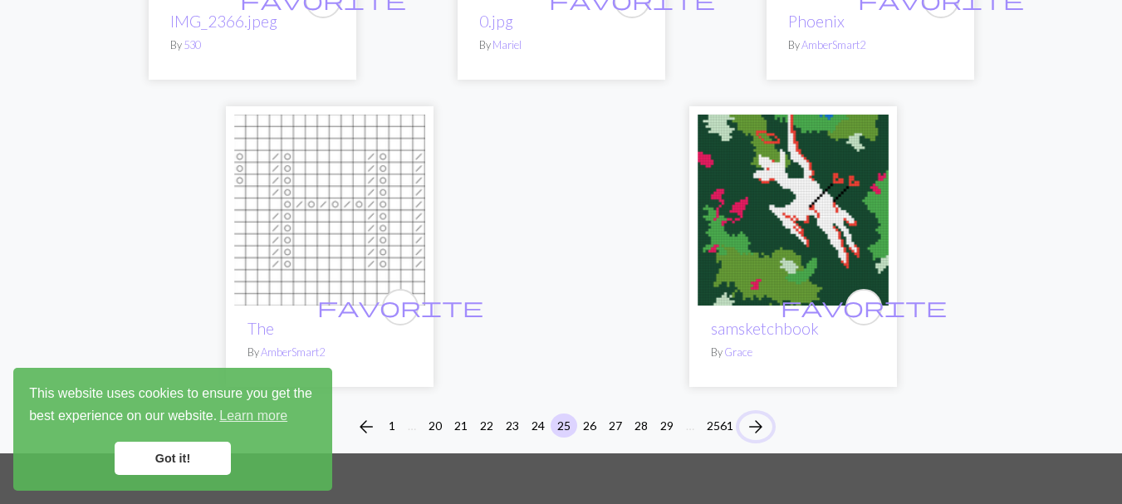
click at [755, 415] on span "arrow_forward" at bounding box center [756, 426] width 20 height 23
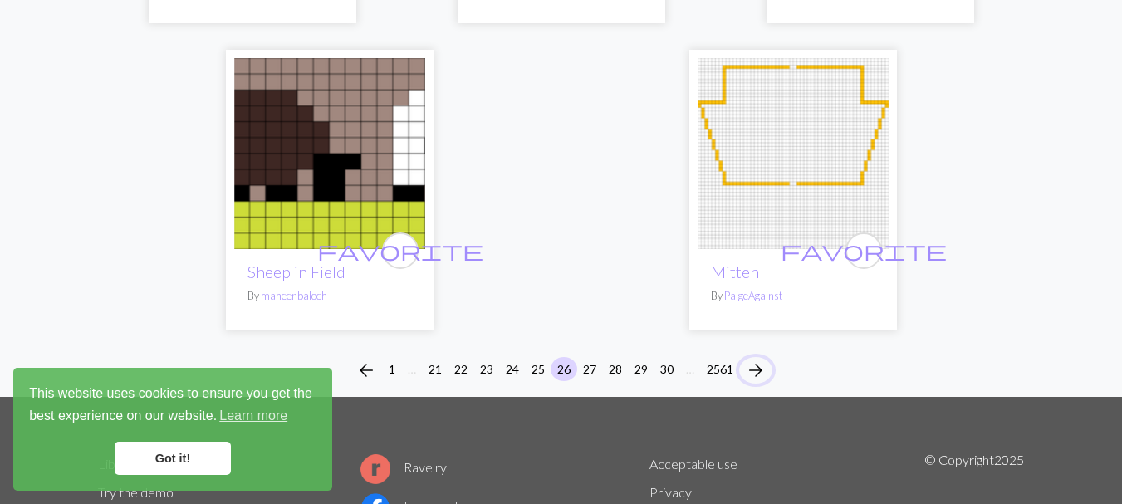
scroll to position [5756, 0]
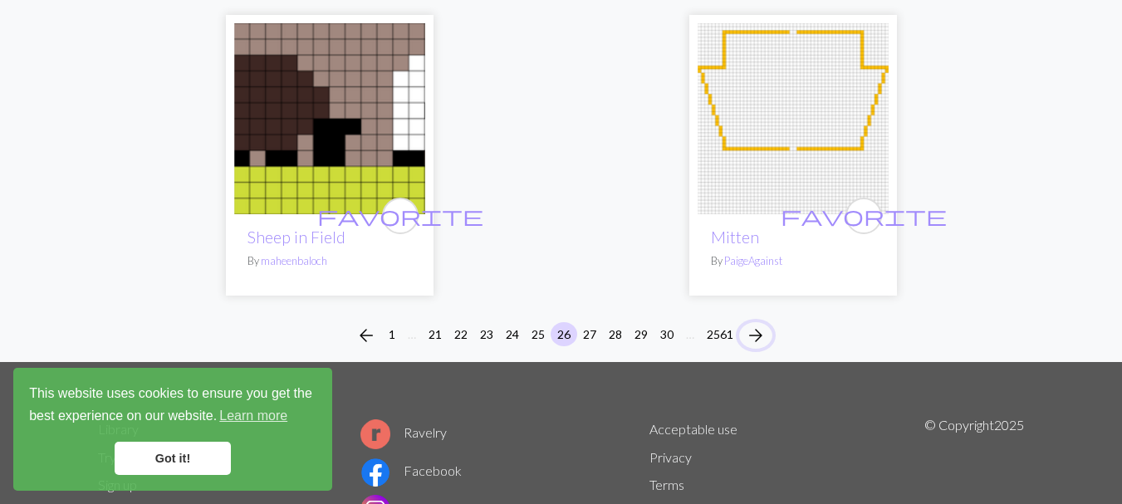
click at [756, 324] on span "arrow_forward" at bounding box center [756, 335] width 20 height 23
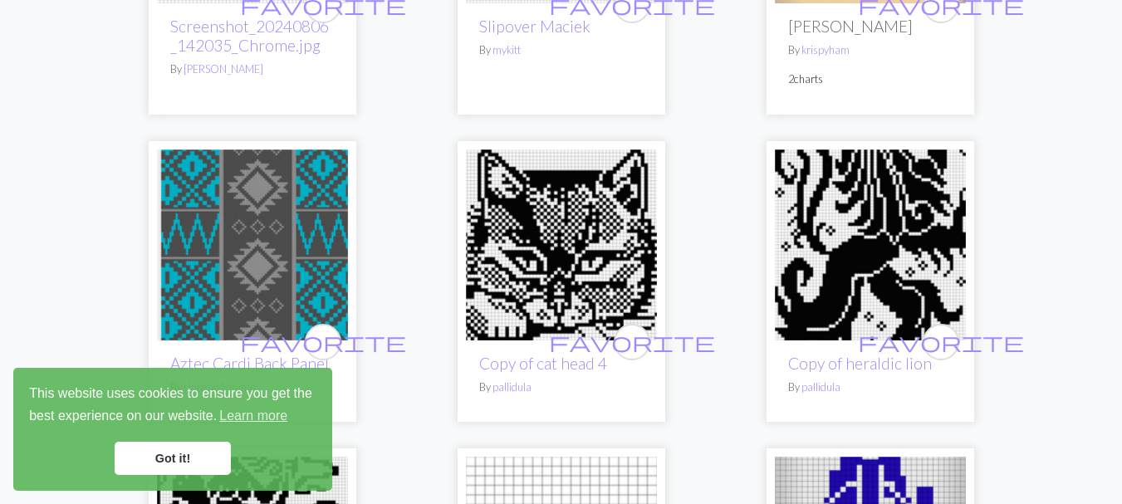
scroll to position [443, 0]
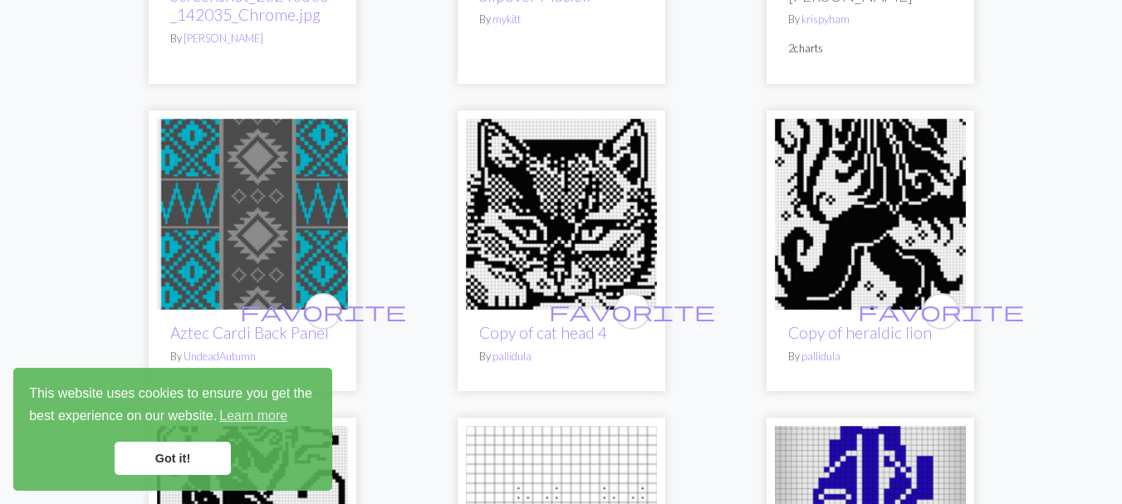
click at [579, 233] on img at bounding box center [561, 214] width 191 height 191
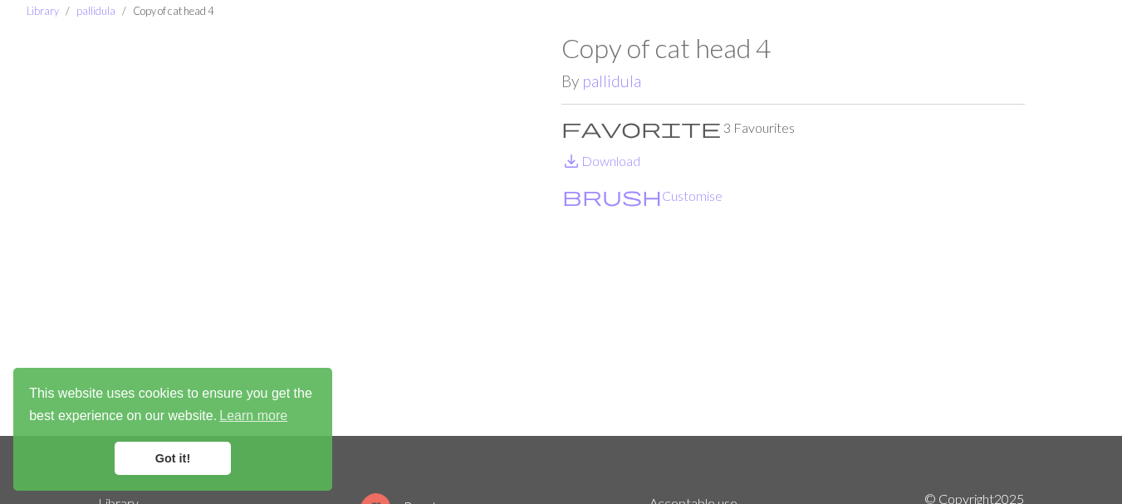
scroll to position [110, 0]
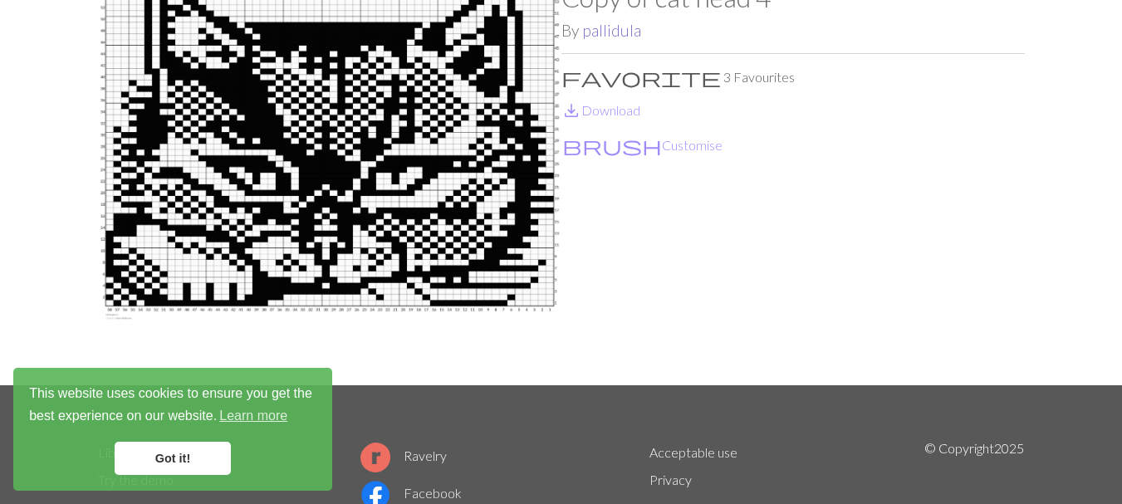
click at [602, 32] on link "pallidula" at bounding box center [611, 30] width 59 height 19
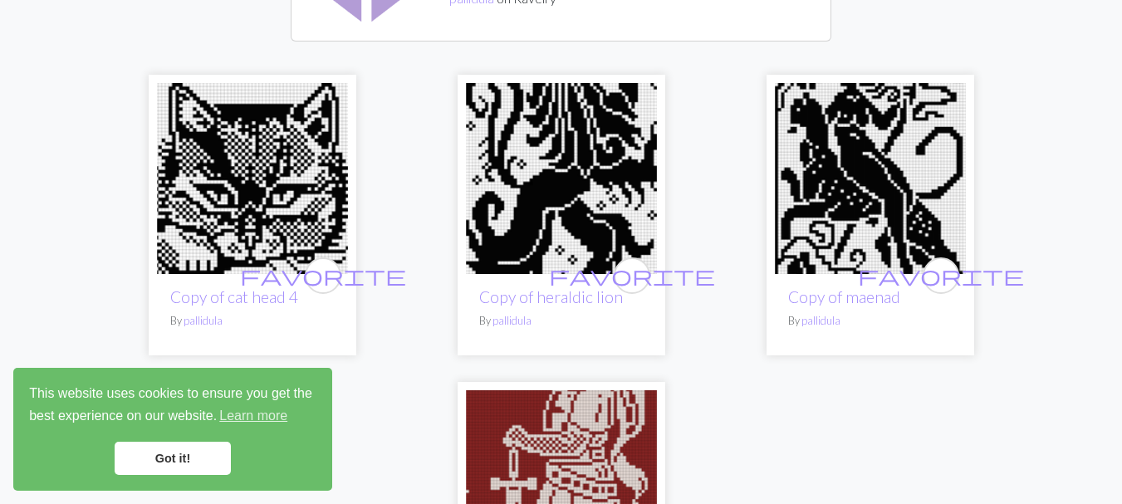
scroll to position [222, 0]
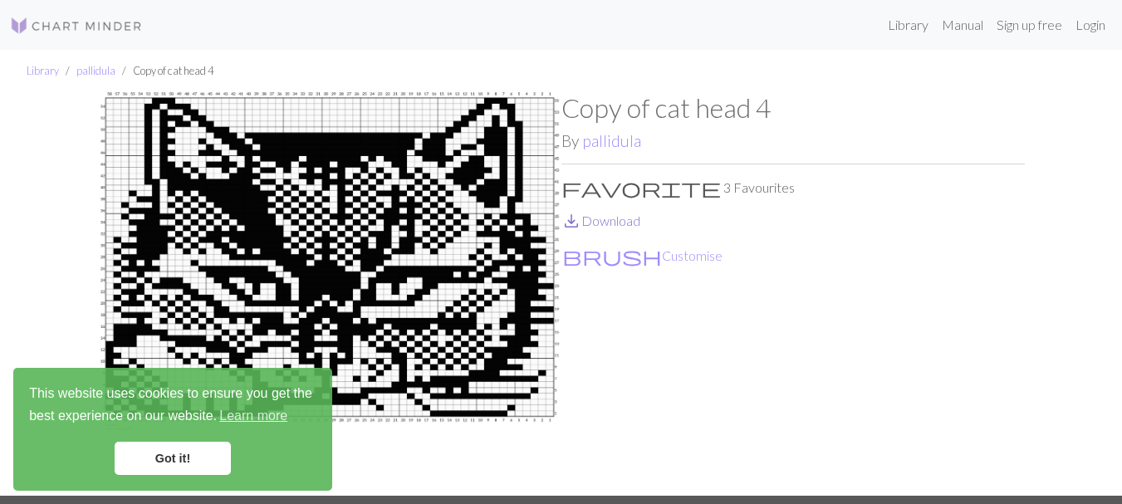
click at [610, 221] on link "save_alt Download" at bounding box center [600, 221] width 79 height 16
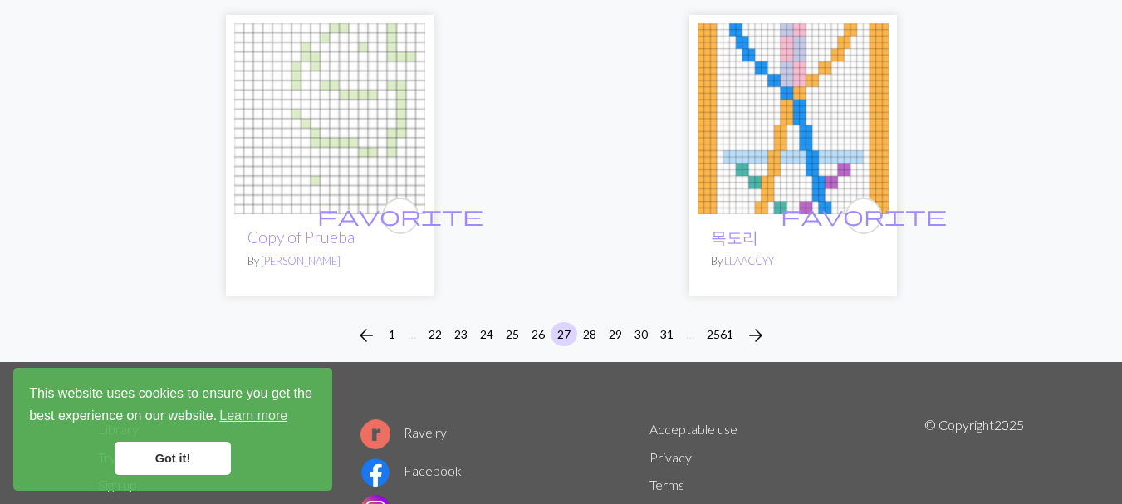
scroll to position [5756, 0]
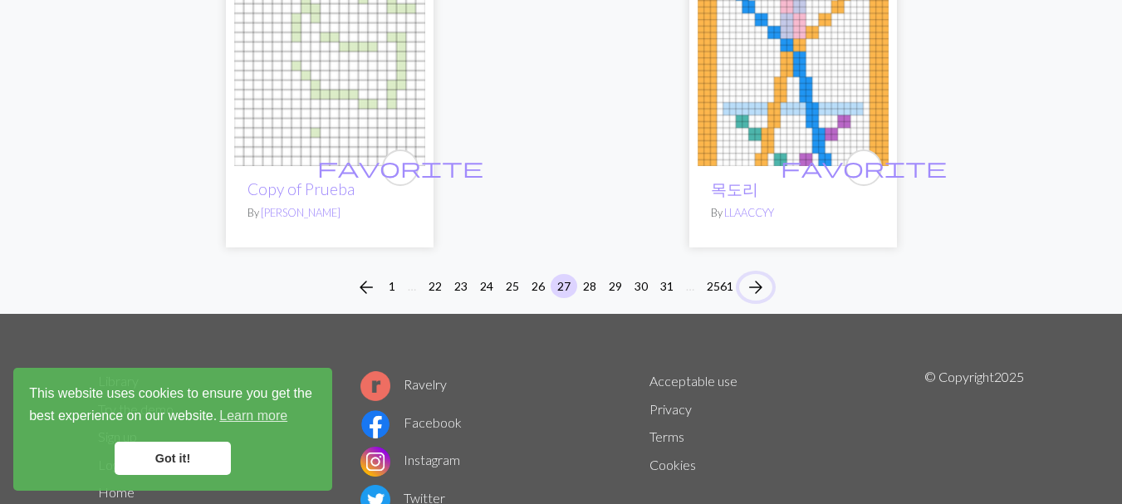
click at [758, 276] on span "arrow_forward" at bounding box center [756, 287] width 20 height 23
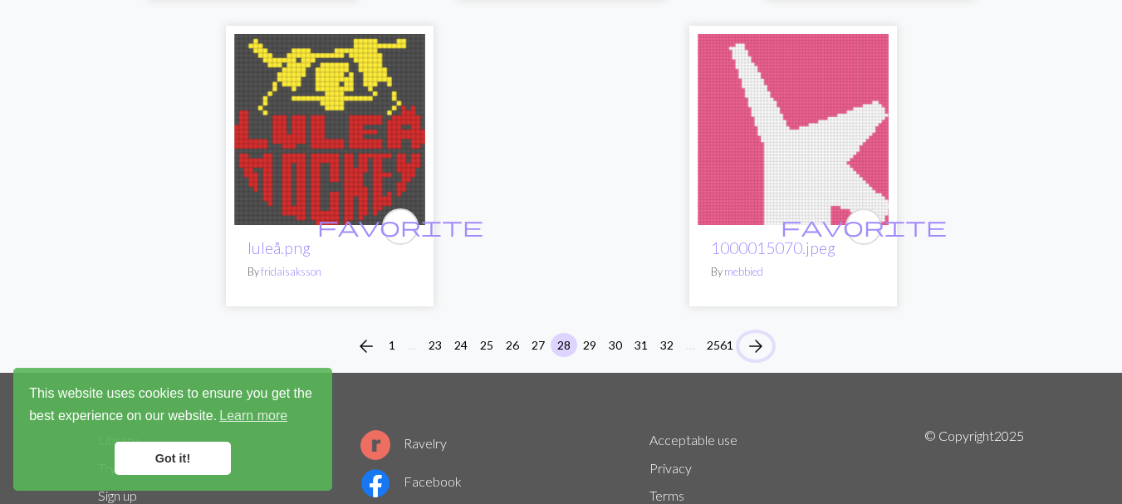
scroll to position [5646, 0]
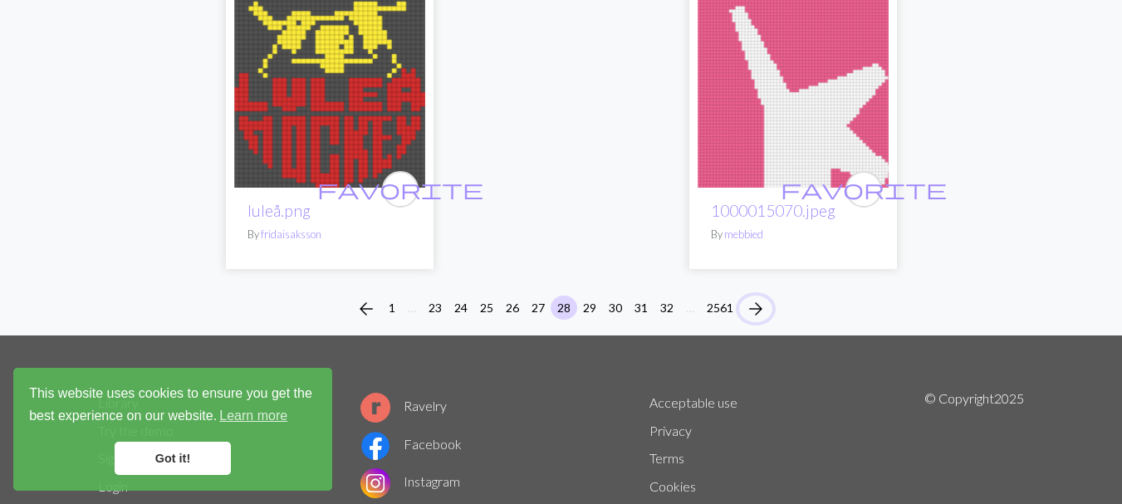
click at [759, 297] on span "arrow_forward" at bounding box center [756, 308] width 20 height 23
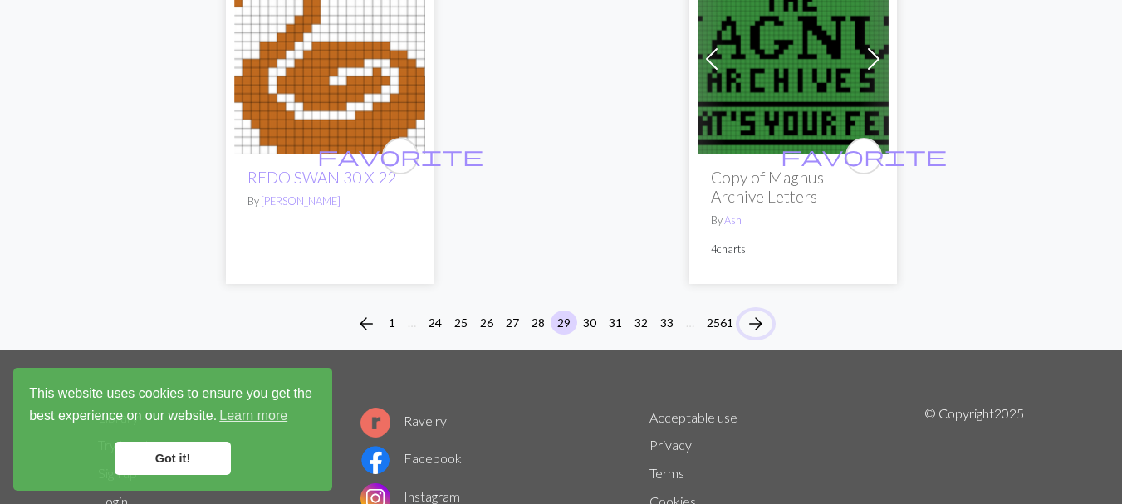
scroll to position [5646, 0]
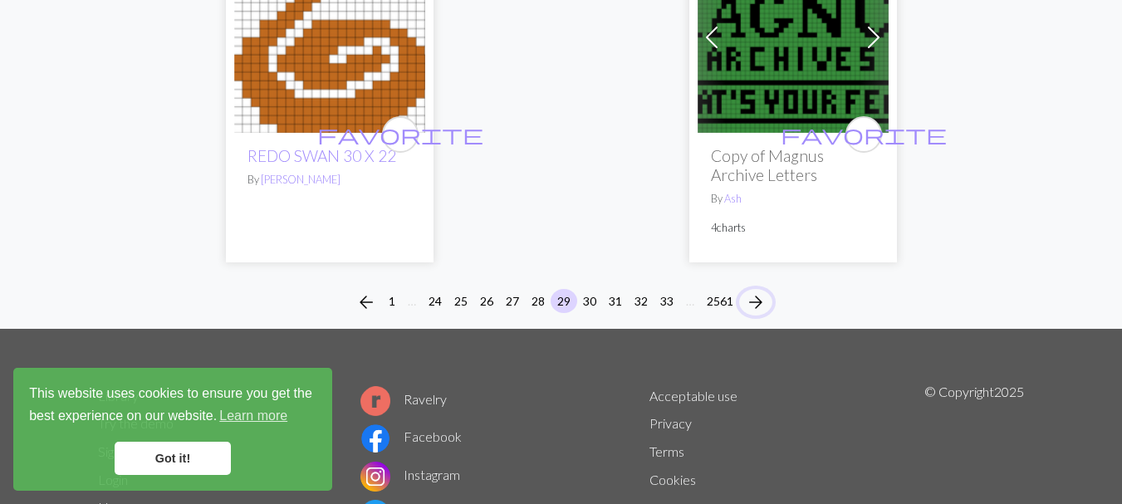
click at [756, 301] on span "arrow_forward" at bounding box center [756, 302] width 20 height 23
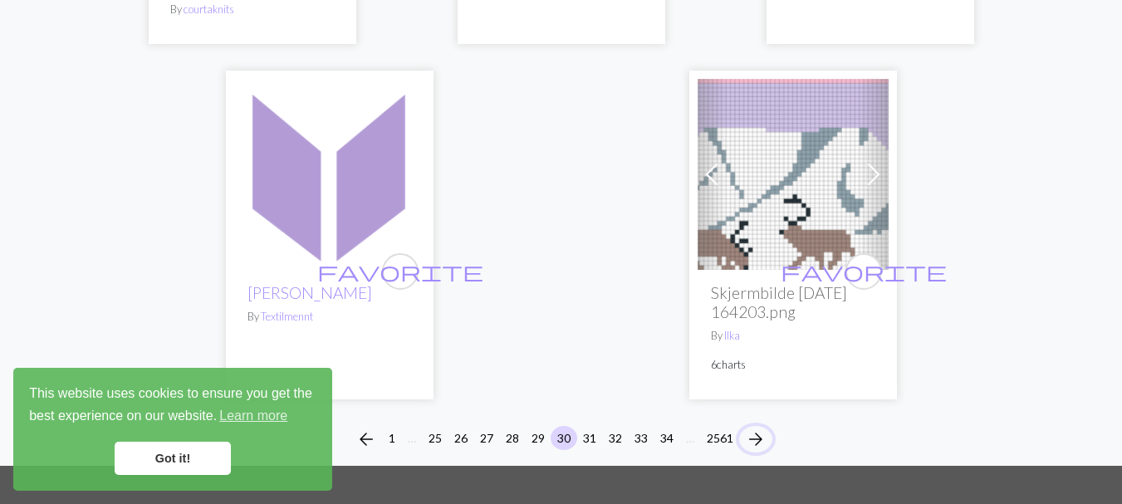
scroll to position [5978, 0]
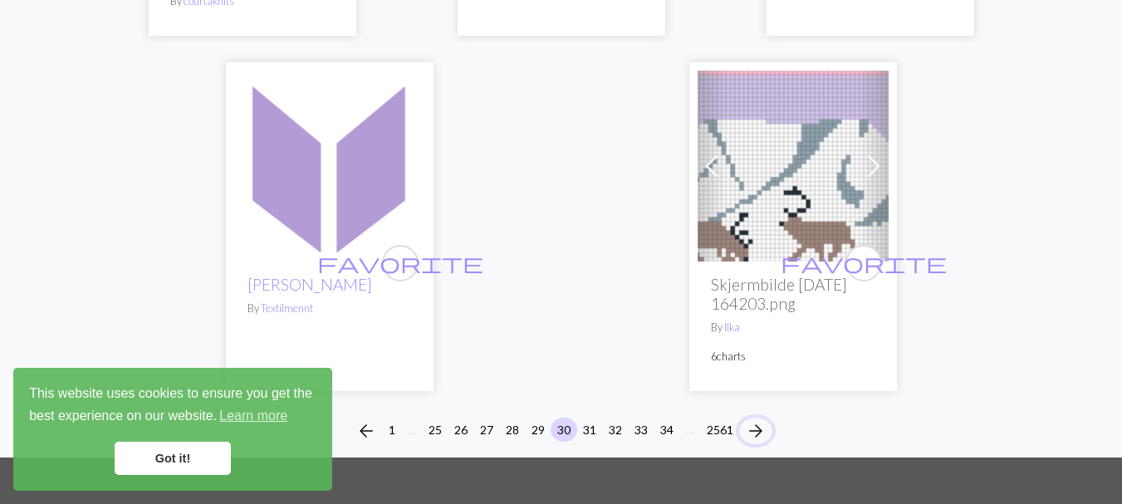
click at [758, 419] on span "arrow_forward" at bounding box center [756, 430] width 20 height 23
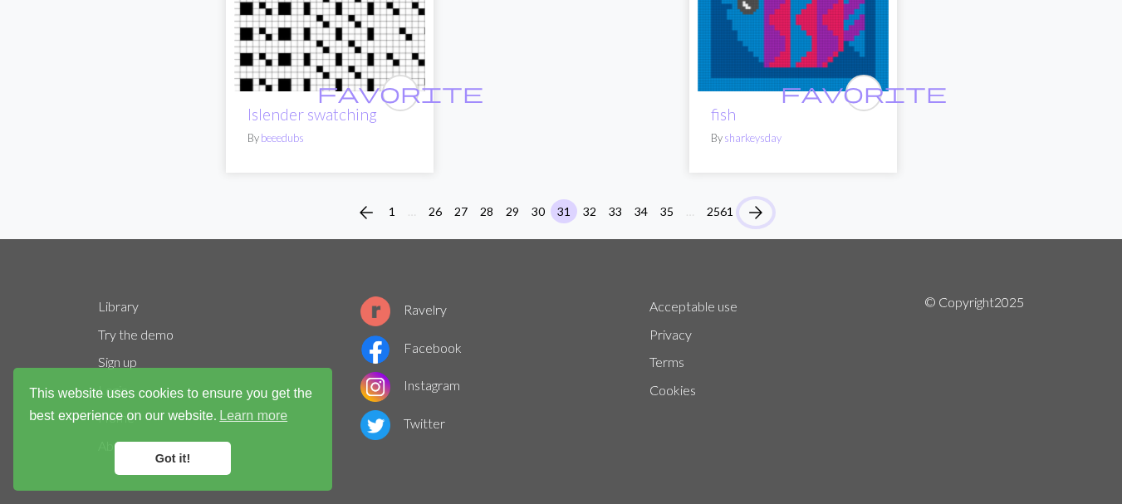
scroll to position [6206, 0]
